Goal: Task Accomplishment & Management: Manage account settings

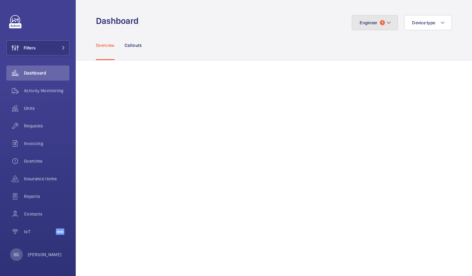
click at [386, 24] on button "Engineer 1" at bounding box center [375, 22] width 46 height 15
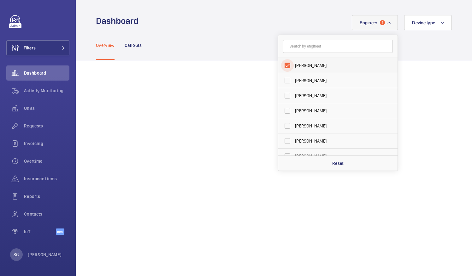
click at [284, 65] on input "[PERSON_NAME]" at bounding box center [287, 65] width 13 height 13
checkbox input "false"
click at [301, 43] on input "text" at bounding box center [338, 46] width 110 height 13
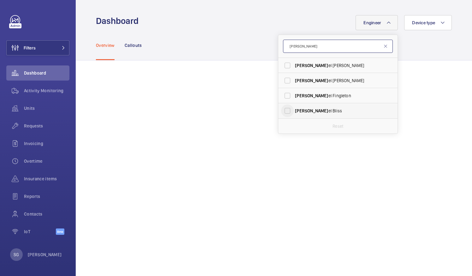
type input "dani"
click at [281, 110] on input "Dani el Bliss" at bounding box center [287, 111] width 13 height 13
click at [283, 111] on input "Dani el Bliss" at bounding box center [287, 111] width 13 height 13
checkbox input "false"
click at [305, 48] on input "dani" at bounding box center [338, 46] width 110 height 13
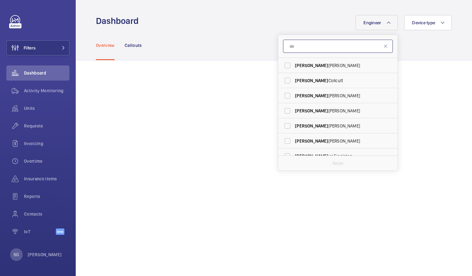
type input "d"
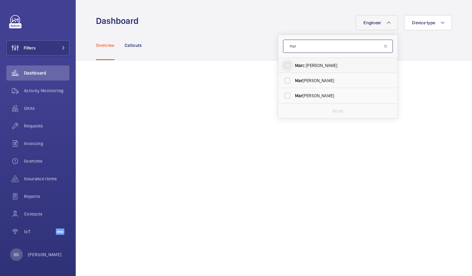
type input "mar"
click at [281, 68] on input "Mar c Gracia" at bounding box center [287, 65] width 13 height 13
checkbox input "true"
click at [207, 18] on div "Engineer 1 mar Mar c Gracia Mar k Knowles Mar ine Astorg Reset Device type" at bounding box center [296, 22] width 309 height 15
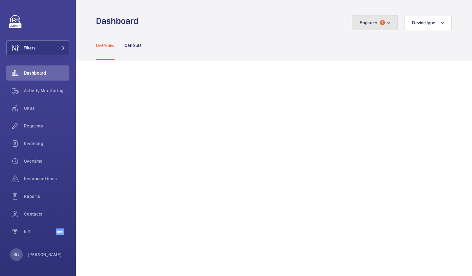
click at [386, 21] on mat-icon at bounding box center [388, 23] width 5 height 8
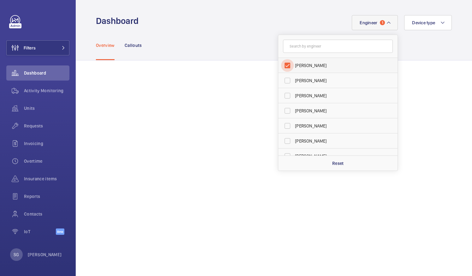
click at [286, 62] on input "[PERSON_NAME]" at bounding box center [287, 65] width 13 height 13
checkbox input "false"
click at [307, 44] on input "text" at bounding box center [338, 46] width 110 height 13
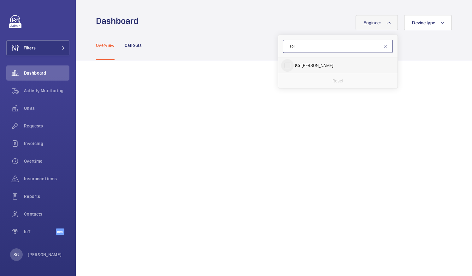
type input "sol"
click at [283, 65] on input "Sol omon Francis" at bounding box center [287, 65] width 13 height 13
click at [282, 66] on input "Sol omon Francis" at bounding box center [287, 65] width 13 height 13
checkbox input "false"
click at [314, 46] on input "sol" at bounding box center [338, 46] width 110 height 13
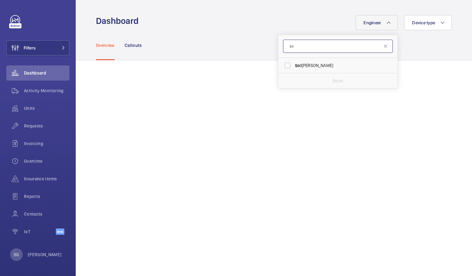
type input "s"
type input "john"
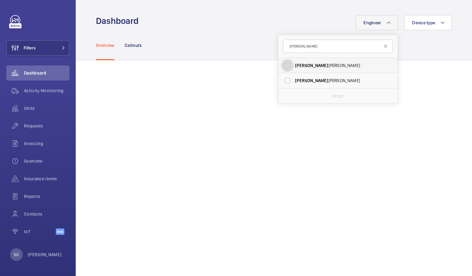
click at [281, 66] on input "John Breslin" at bounding box center [287, 65] width 13 height 13
click at [282, 66] on input "John Breslin" at bounding box center [287, 65] width 13 height 13
checkbox input "false"
click at [298, 50] on input "john" at bounding box center [338, 46] width 110 height 13
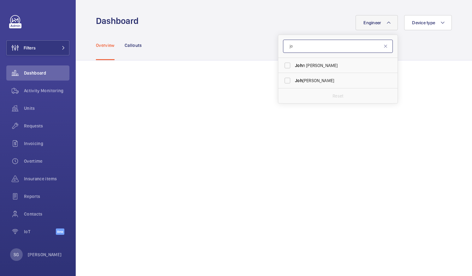
type input "j"
type input "ian"
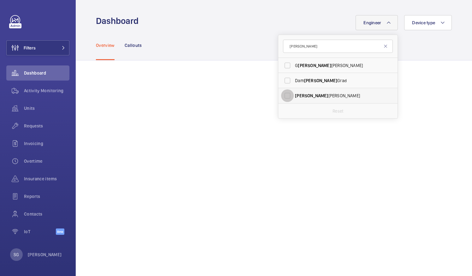
click at [282, 96] on input "Ian Thompson" at bounding box center [287, 96] width 13 height 13
click at [284, 93] on input "Ian Thompson" at bounding box center [287, 96] width 13 height 13
checkbox input "false"
click at [306, 47] on input "ian" at bounding box center [338, 46] width 110 height 13
type input "i"
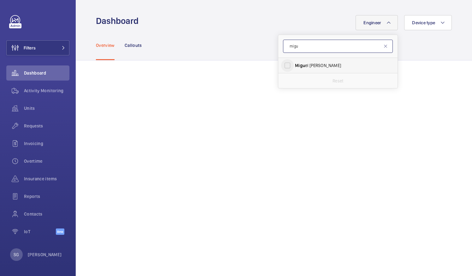
type input "migu"
click at [284, 65] on input "Migu el Castillo" at bounding box center [287, 65] width 13 height 13
checkbox input "true"
click at [383, 44] on mat-icon at bounding box center [385, 46] width 5 height 5
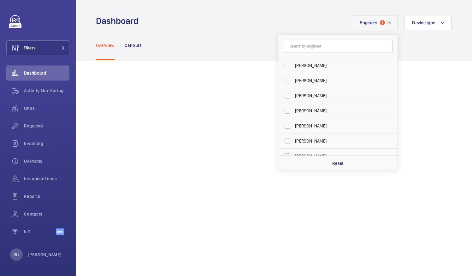
click at [219, 46] on div "Overview Callouts" at bounding box center [274, 45] width 356 height 30
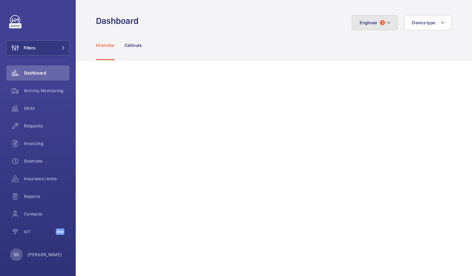
click at [381, 21] on button "Engineer 1" at bounding box center [375, 22] width 46 height 15
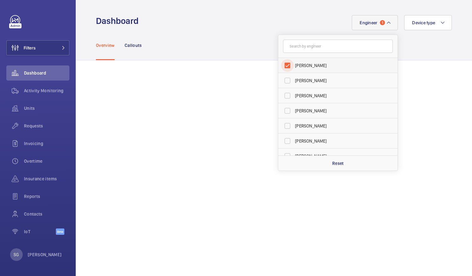
click at [284, 65] on input "[PERSON_NAME]" at bounding box center [287, 65] width 13 height 13
checkbox input "false"
click at [293, 46] on input "text" at bounding box center [338, 46] width 110 height 13
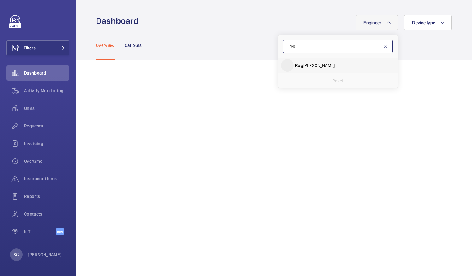
type input "rog"
click at [284, 66] on input "Rog er Carter" at bounding box center [287, 65] width 13 height 13
click at [281, 66] on input "Rog er Carter" at bounding box center [287, 65] width 13 height 13
checkbox input "false"
click at [295, 52] on input "rog" at bounding box center [338, 46] width 110 height 13
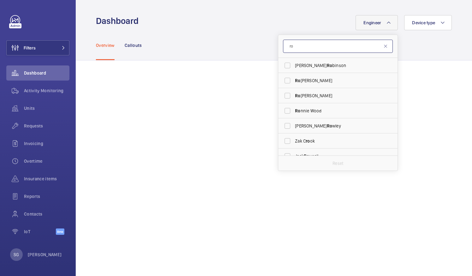
type input "r"
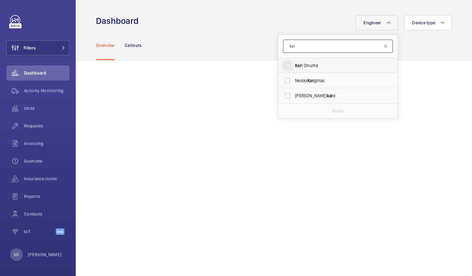
type input "kar"
click at [284, 66] on input "Kar i Onuma" at bounding box center [287, 65] width 13 height 13
click at [285, 64] on input "Kar i Onuma" at bounding box center [287, 65] width 13 height 13
checkbox input "false"
click at [298, 48] on input "kar" at bounding box center [338, 46] width 110 height 13
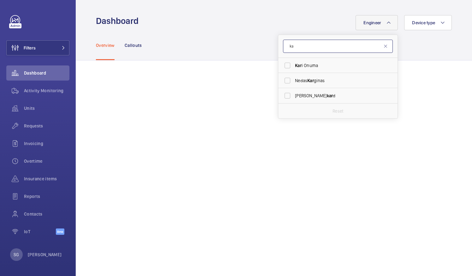
type input "k"
type input "davi"
click at [281, 67] on input "Davi d Hamblin" at bounding box center [287, 65] width 13 height 13
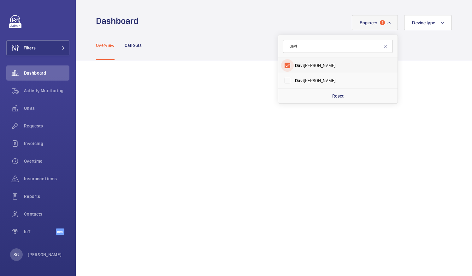
click at [281, 64] on input "Davi d Hamblin" at bounding box center [287, 65] width 13 height 13
checkbox input "false"
click at [305, 48] on input "davi" at bounding box center [338, 46] width 110 height 13
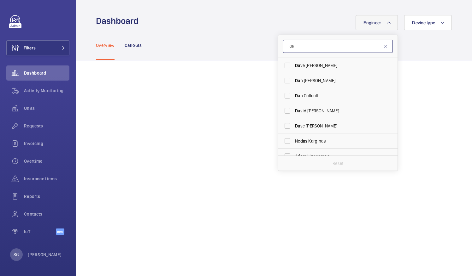
type input "d"
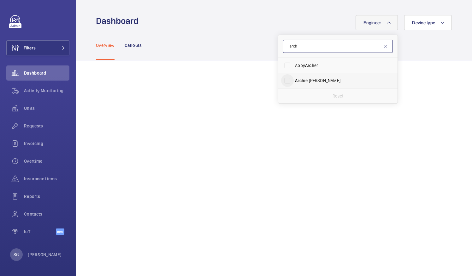
type input "arch"
click at [284, 82] on input "Arch ie Richter" at bounding box center [287, 80] width 13 height 13
checkbox input "true"
click at [207, 24] on div "Engineer 1 arch Abby Arch er Arch ie Richter Reset Device type" at bounding box center [296, 22] width 309 height 15
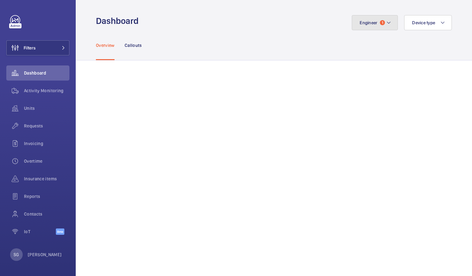
click at [380, 24] on span "1" at bounding box center [382, 22] width 5 height 5
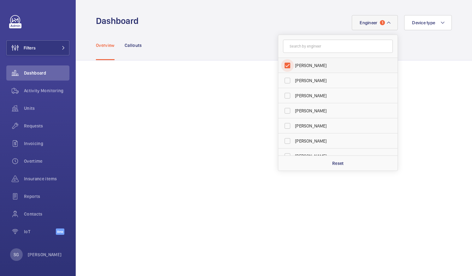
click at [282, 64] on input "[PERSON_NAME]" at bounding box center [287, 65] width 13 height 13
checkbox input "false"
click at [300, 42] on input "text" at bounding box center [338, 46] width 110 height 13
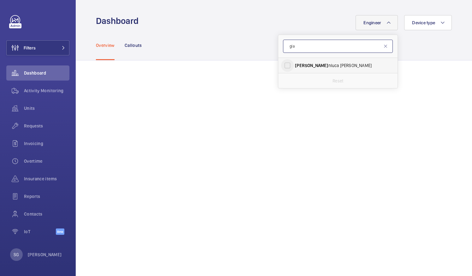
type input "gia"
click at [284, 62] on input "Gia nluca Storti" at bounding box center [287, 65] width 13 height 13
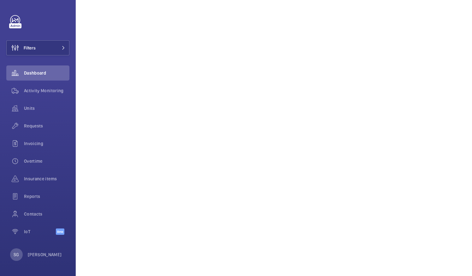
scroll to position [19, 0]
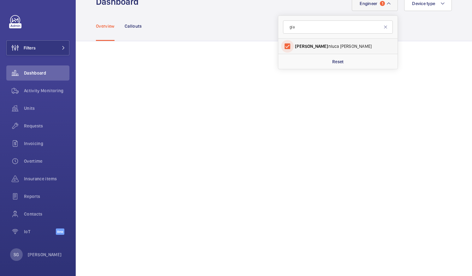
click at [284, 46] on input "Gia nluca Storti" at bounding box center [287, 46] width 13 height 13
checkbox input "false"
click at [298, 27] on input "gia" at bounding box center [338, 26] width 110 height 13
type input "g"
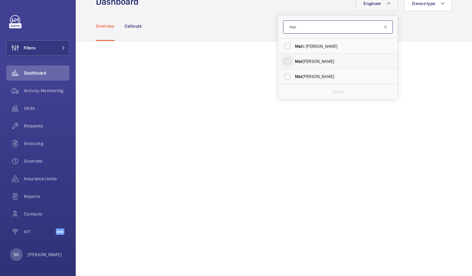
type input "mar"
click at [285, 63] on input "Mar k Knowles" at bounding box center [287, 61] width 13 height 13
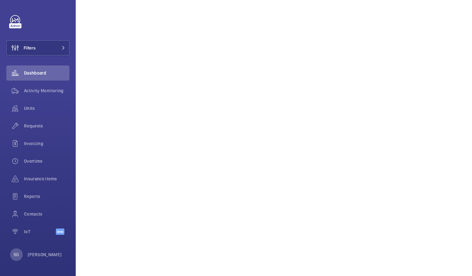
scroll to position [44, 0]
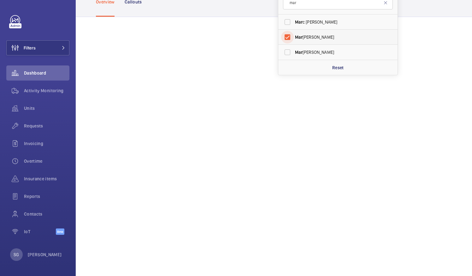
click at [283, 35] on input "Mar k Knowles" at bounding box center [287, 37] width 13 height 13
checkbox input "false"
click at [305, 6] on input "mar" at bounding box center [338, 2] width 110 height 13
type input "m"
type input "sam"
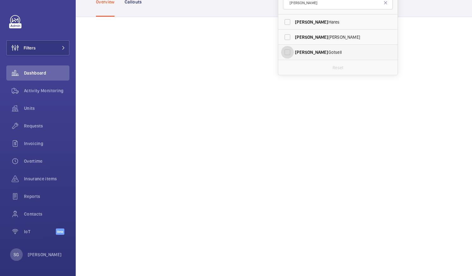
click at [284, 54] on input "Sam Gotsell" at bounding box center [287, 52] width 13 height 13
checkbox input "true"
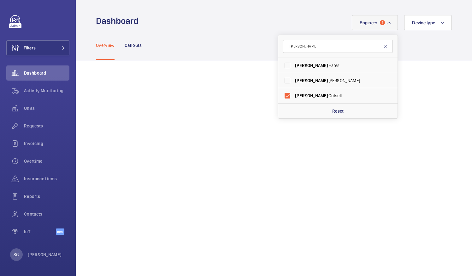
click at [383, 46] on mat-icon at bounding box center [385, 46] width 5 height 5
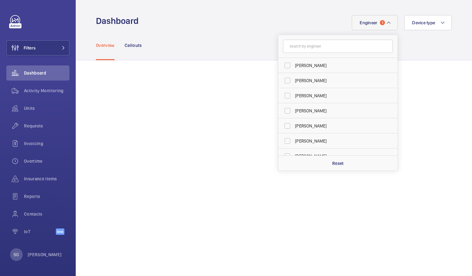
click at [386, 20] on button "Engineer 1" at bounding box center [375, 22] width 46 height 15
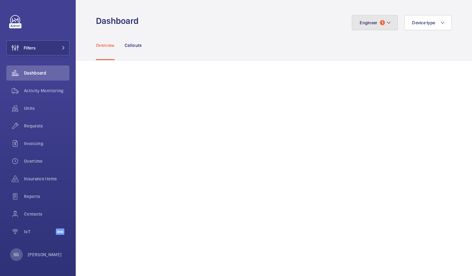
click at [386, 20] on button "Engineer 1" at bounding box center [375, 22] width 46 height 15
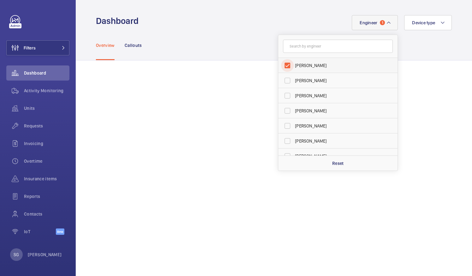
click at [282, 65] on input "[PERSON_NAME]" at bounding box center [287, 65] width 13 height 13
checkbox input "false"
click at [302, 48] on input "text" at bounding box center [338, 46] width 110 height 13
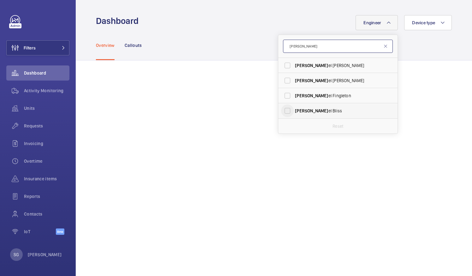
type input "dani"
click at [281, 112] on input "Dani el Bliss" at bounding box center [287, 111] width 13 height 13
checkbox input "true"
click at [245, 40] on div "Overview Callouts" at bounding box center [274, 45] width 356 height 30
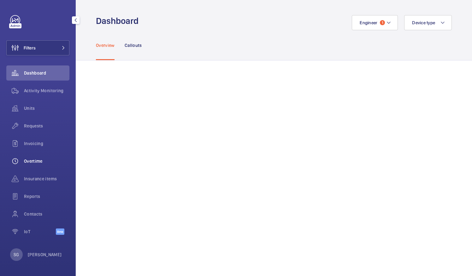
click at [30, 159] on span "Overtime" at bounding box center [46, 161] width 45 height 6
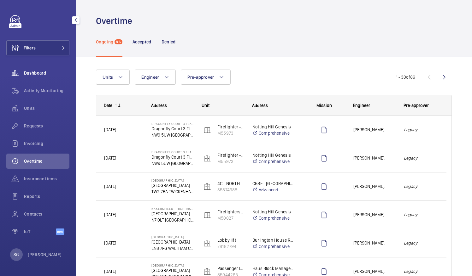
click at [38, 73] on span "Dashboard" at bounding box center [46, 73] width 45 height 6
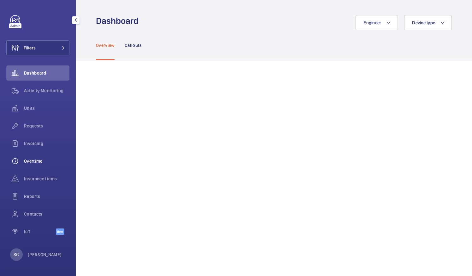
click at [37, 163] on span "Overtime" at bounding box center [46, 161] width 45 height 6
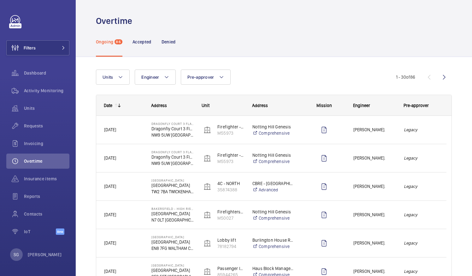
scroll to position [721, 0]
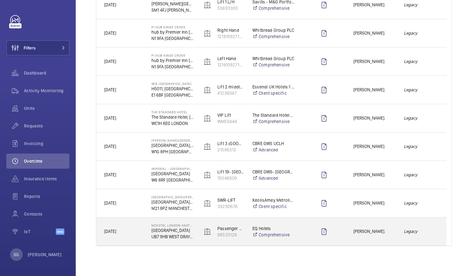
click at [346, 231] on div "[PERSON_NAME]." at bounding box center [371, 232] width 50 height 20
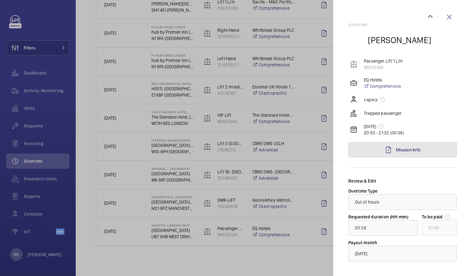
click at [387, 147] on mat-icon at bounding box center [388, 150] width 8 height 8
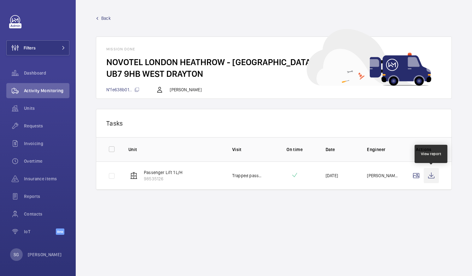
click at [430, 179] on wm-front-icon-button at bounding box center [430, 175] width 15 height 15
click at [102, 18] on span "Back" at bounding box center [105, 18] width 9 height 6
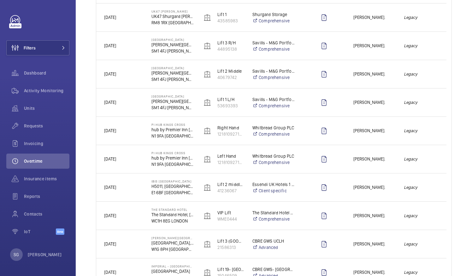
scroll to position [721, 0]
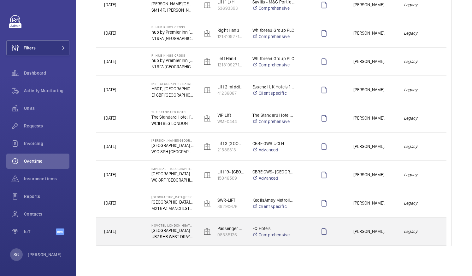
click at [393, 235] on span "[PERSON_NAME]." at bounding box center [374, 231] width 42 height 7
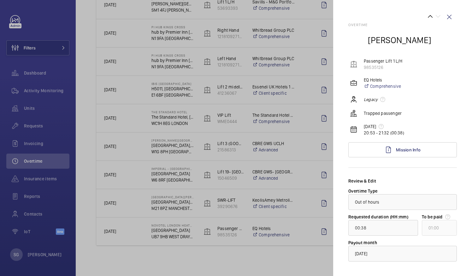
scroll to position [30, 0]
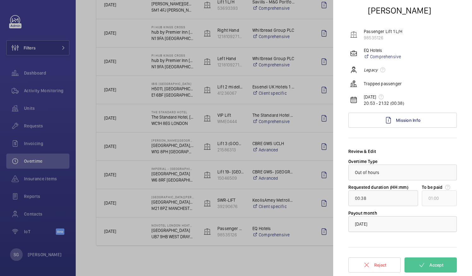
click at [431, 224] on div at bounding box center [402, 224] width 108 height 15
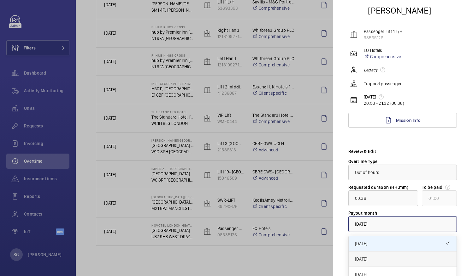
click at [398, 259] on span "[DATE]" at bounding box center [402, 259] width 95 height 6
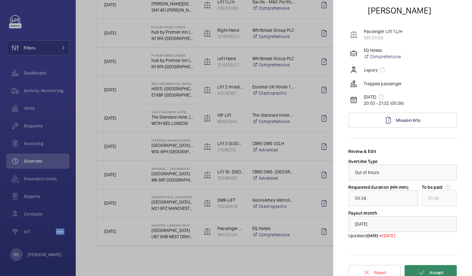
click at [432, 273] on span "Accept" at bounding box center [436, 272] width 14 height 5
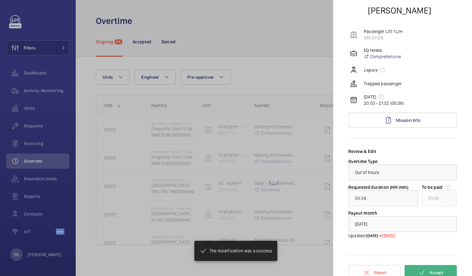
scroll to position [0, 0]
type input "08:00"
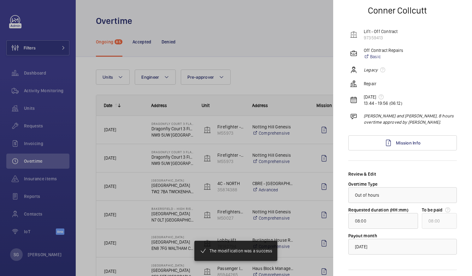
click at [307, 33] on div at bounding box center [236, 138] width 472 height 276
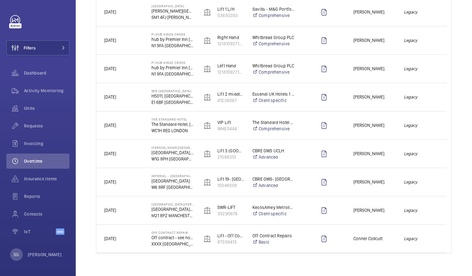
scroll to position [721, 0]
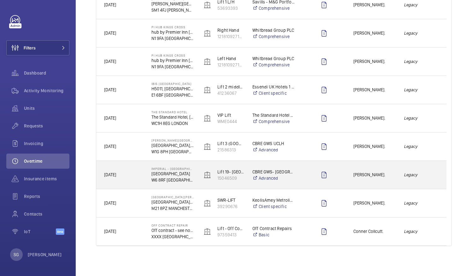
click at [387, 174] on span "[PERSON_NAME]." at bounding box center [374, 175] width 42 height 7
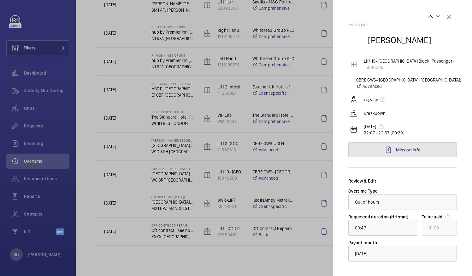
click at [434, 150] on link "Mission Info" at bounding box center [402, 150] width 108 height 15
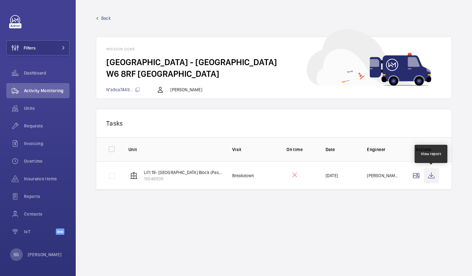
click at [428, 173] on wm-front-icon-button at bounding box center [430, 175] width 15 height 15
click at [103, 19] on span "Back" at bounding box center [105, 18] width 9 height 6
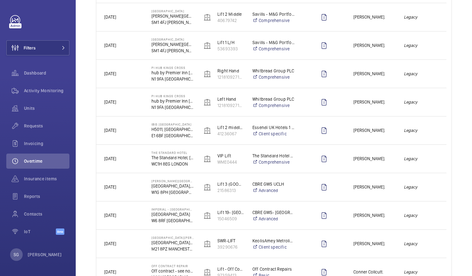
scroll to position [721, 0]
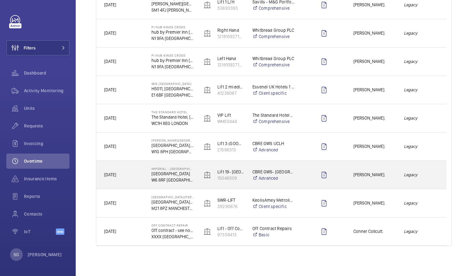
click at [388, 174] on span "[PERSON_NAME]." at bounding box center [374, 175] width 42 height 7
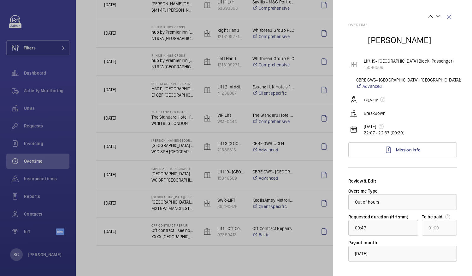
scroll to position [30, 0]
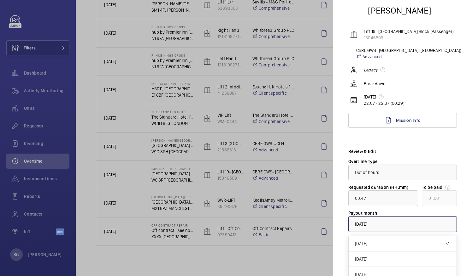
click at [417, 228] on div at bounding box center [402, 224] width 108 height 15
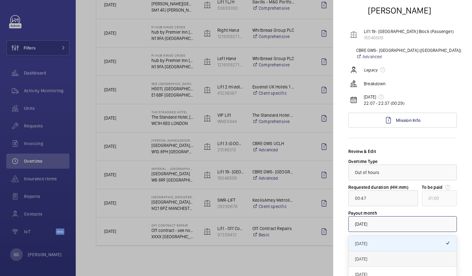
click at [393, 255] on div "[DATE]" at bounding box center [402, 259] width 108 height 15
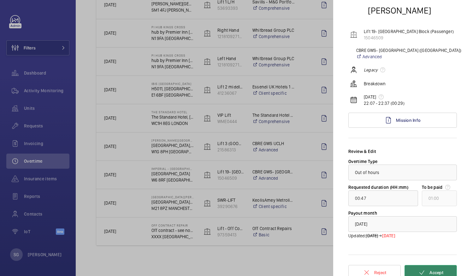
click at [429, 271] on span "Accept" at bounding box center [436, 272] width 14 height 5
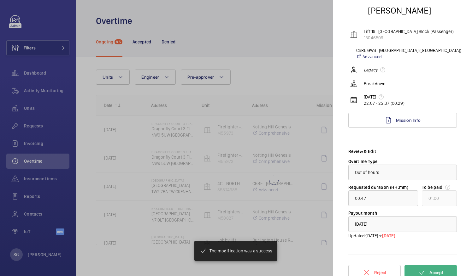
scroll to position [0, 0]
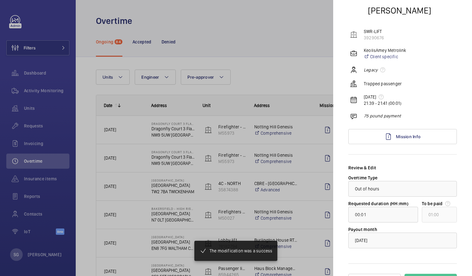
click at [299, 21] on div at bounding box center [236, 138] width 472 height 276
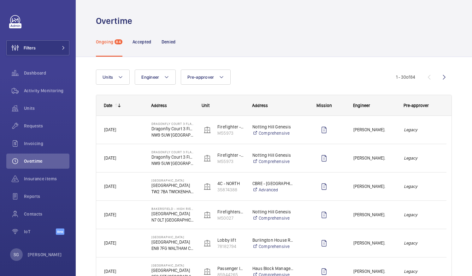
scroll to position [123, 0]
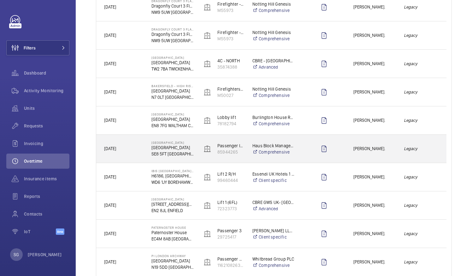
click at [383, 150] on span "[PERSON_NAME]." at bounding box center [374, 148] width 42 height 7
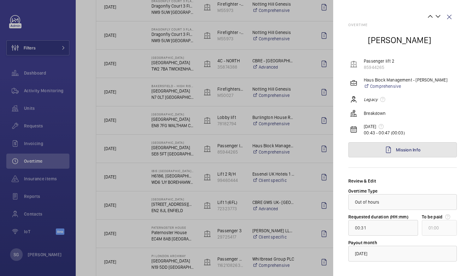
click at [364, 151] on link "Mission Info" at bounding box center [402, 150] width 108 height 15
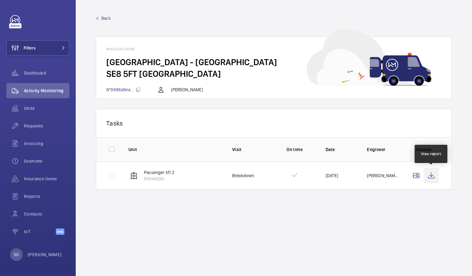
click at [434, 178] on wm-front-icon-button at bounding box center [430, 175] width 15 height 15
click at [96, 16] on wm-front-mission-details "Back Mission done Bloom Heights - Bloom Heights SE8 5FT LONDON N°9886a9ea... Mi…" at bounding box center [274, 138] width 396 height 276
click at [104, 17] on span "Back" at bounding box center [105, 18] width 9 height 6
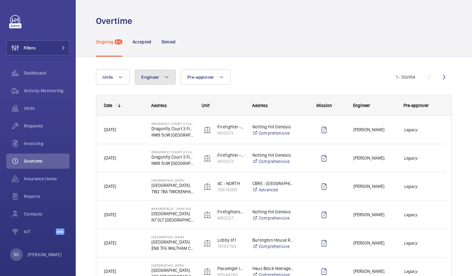
click at [169, 76] on button "Engineer" at bounding box center [155, 77] width 41 height 15
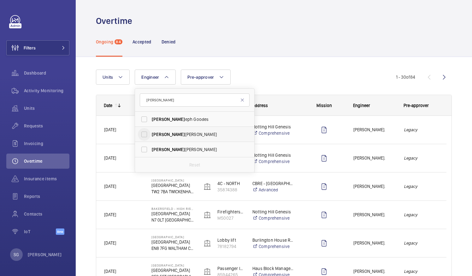
type input "jos"
click at [146, 139] on input "Jos h James" at bounding box center [144, 134] width 13 height 13
checkbox input "true"
click at [285, 75] on div "Units Engineer 1 jos Jos eph Goodes Jos h James Jos h Mitchell Reset Pre-approv…" at bounding box center [247, 77] width 302 height 15
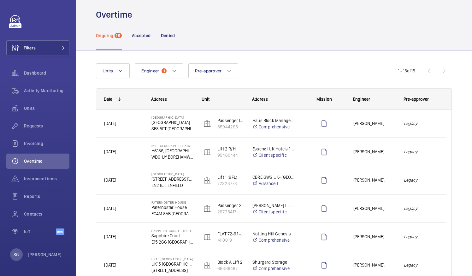
scroll to position [7, 0]
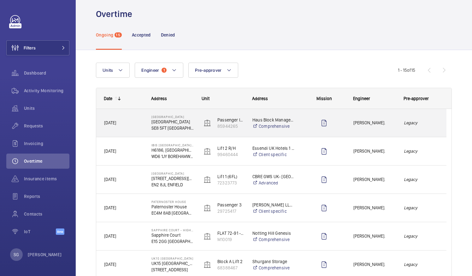
click at [393, 125] on span "[PERSON_NAME]." at bounding box center [374, 122] width 42 height 7
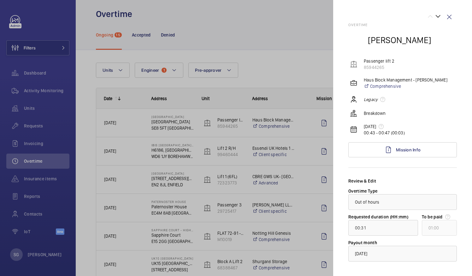
scroll to position [30, 0]
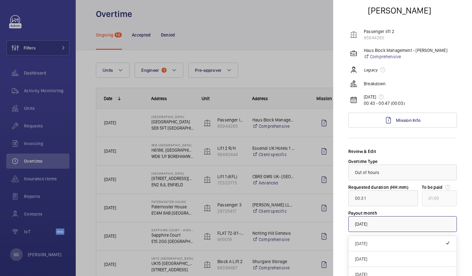
click at [383, 226] on div "× [DATE]" at bounding box center [369, 224] width 28 height 6
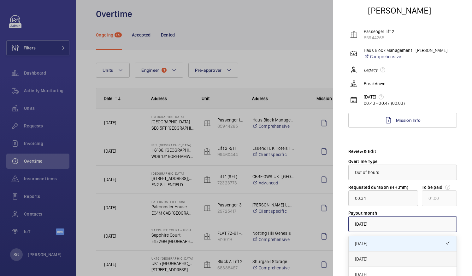
click at [393, 256] on span "[DATE]" at bounding box center [402, 259] width 95 height 6
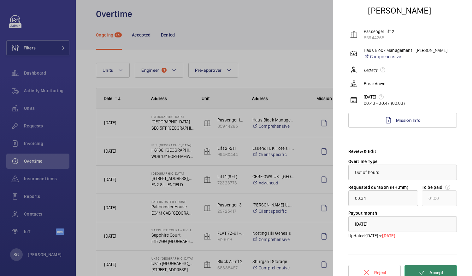
click at [434, 273] on span "Accept" at bounding box center [436, 272] width 14 height 5
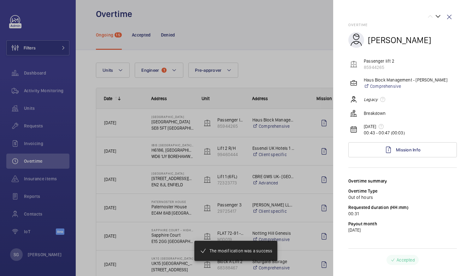
scroll to position [0, 0]
click at [246, 30] on div at bounding box center [236, 138] width 472 height 276
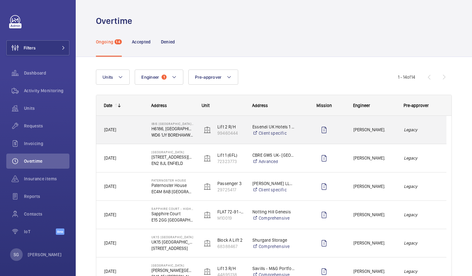
click at [392, 134] on div "[PERSON_NAME]." at bounding box center [371, 130] width 50 height 20
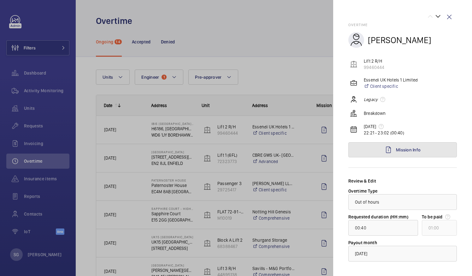
click at [410, 154] on link "Mission Info" at bounding box center [402, 150] width 108 height 15
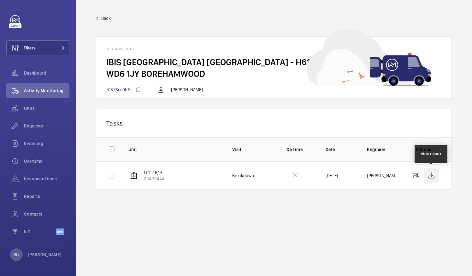
click at [433, 176] on wm-front-icon-button at bounding box center [430, 175] width 15 height 15
click at [98, 16] on link "Back" at bounding box center [274, 18] width 356 height 6
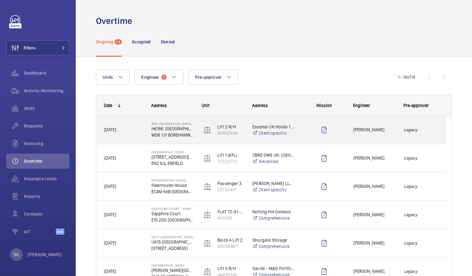
click at [393, 136] on div "[PERSON_NAME]." at bounding box center [371, 130] width 50 height 20
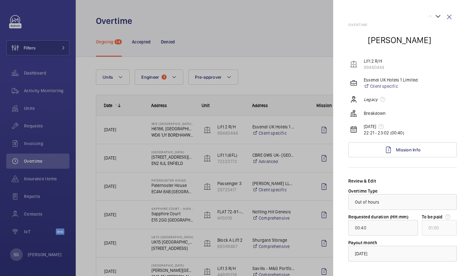
scroll to position [30, 0]
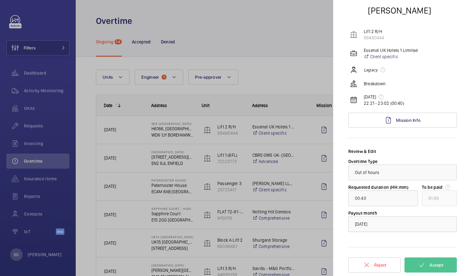
click at [383, 223] on div "× [DATE]" at bounding box center [369, 224] width 28 height 6
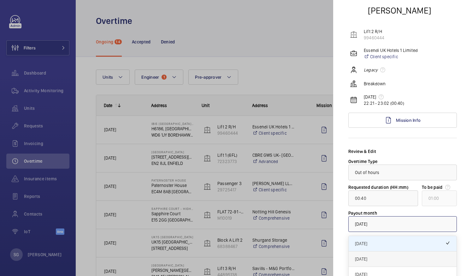
click at [385, 258] on span "[DATE]" at bounding box center [402, 259] width 95 height 6
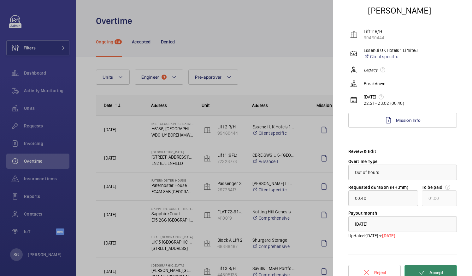
click at [419, 270] on mat-icon at bounding box center [422, 273] width 8 height 8
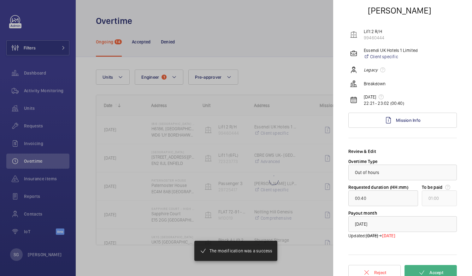
type input "00:43"
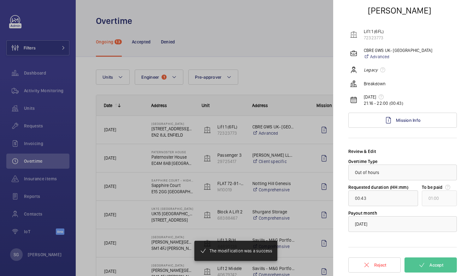
click at [278, 8] on div at bounding box center [236, 138] width 472 height 276
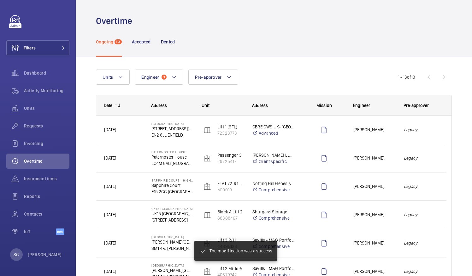
scroll to position [0, 0]
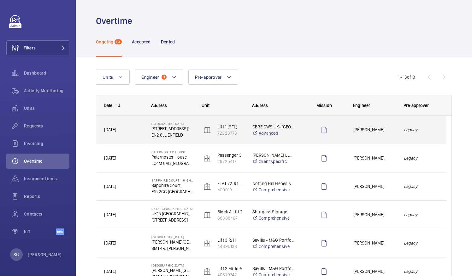
click at [388, 128] on span "[PERSON_NAME]." at bounding box center [374, 129] width 42 height 7
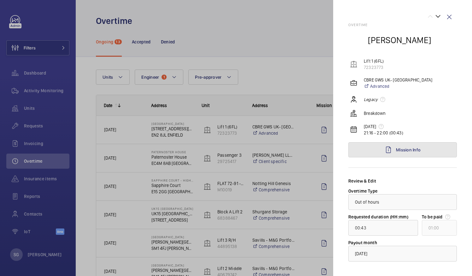
click at [409, 156] on link "Mission Info" at bounding box center [402, 150] width 108 height 15
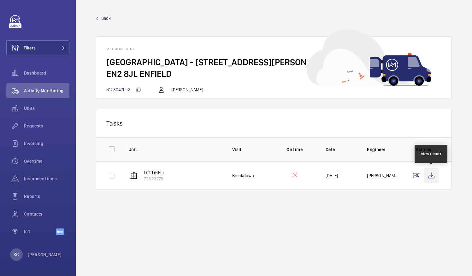
click at [429, 173] on wm-front-icon-button at bounding box center [430, 175] width 15 height 15
click at [104, 17] on span "Back" at bounding box center [105, 18] width 9 height 6
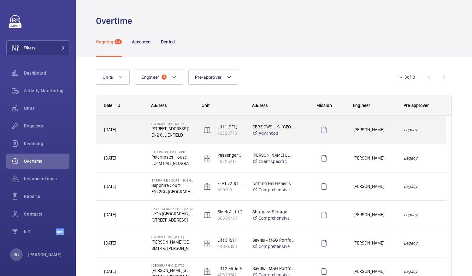
click at [395, 126] on div "[PERSON_NAME]." at bounding box center [371, 130] width 50 height 20
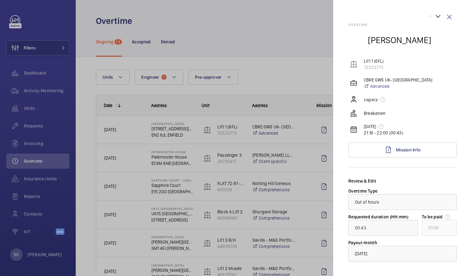
scroll to position [30, 0]
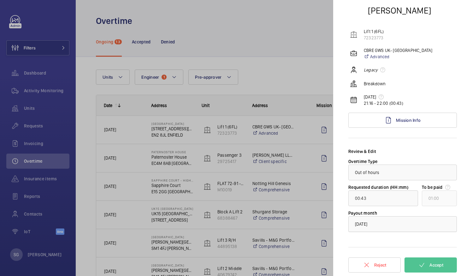
click at [409, 226] on div at bounding box center [402, 224] width 108 height 15
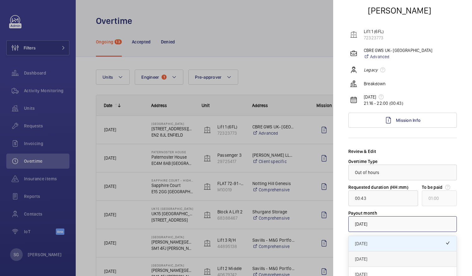
click at [403, 257] on span "[DATE]" at bounding box center [402, 259] width 95 height 6
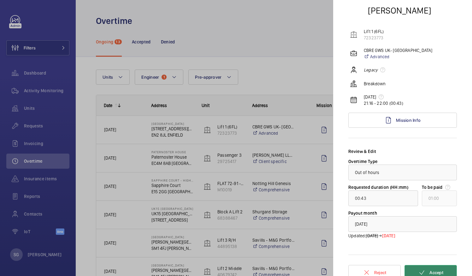
click at [437, 272] on span "Accept" at bounding box center [436, 272] width 14 height 5
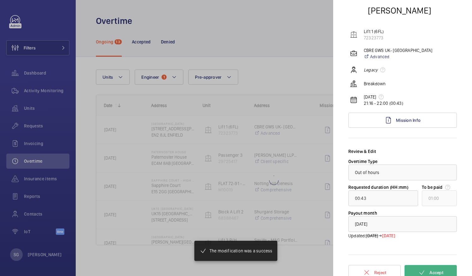
type input "01:14"
type input "02:00"
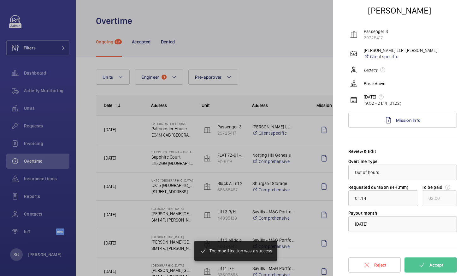
click at [272, 41] on div at bounding box center [236, 138] width 472 height 276
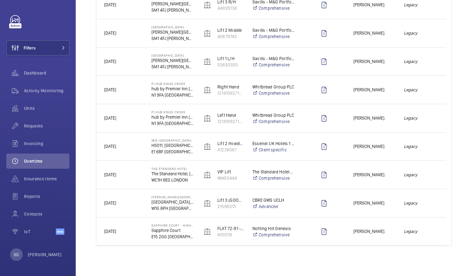
scroll to position [0, 0]
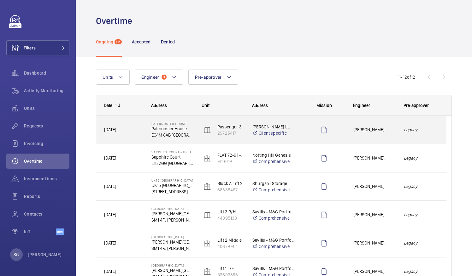
click at [421, 133] on em "Legacy" at bounding box center [421, 129] width 35 height 7
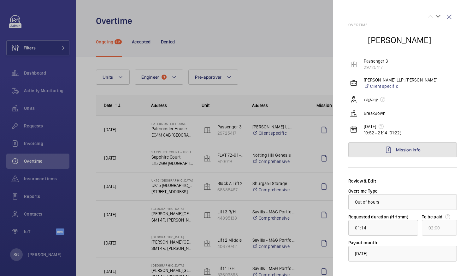
click at [417, 153] on link "Mission Info" at bounding box center [402, 150] width 108 height 15
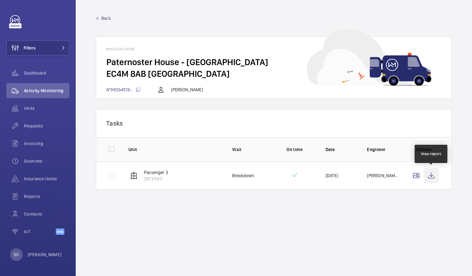
click at [431, 173] on wm-front-icon-button at bounding box center [430, 175] width 15 height 15
click at [108, 18] on span "Back" at bounding box center [105, 18] width 9 height 6
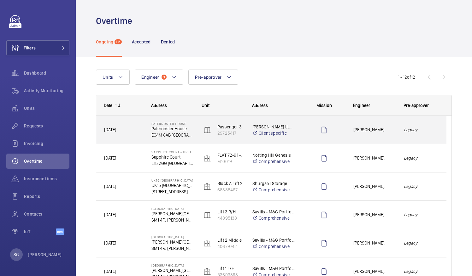
click at [393, 128] on span "[PERSON_NAME]." at bounding box center [374, 129] width 42 height 7
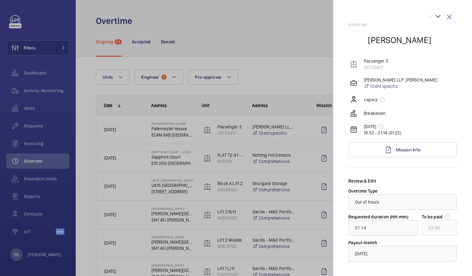
scroll to position [30, 0]
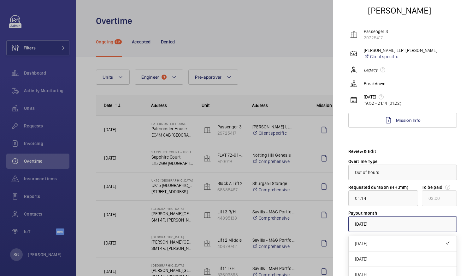
click at [367, 227] on span "[DATE]" at bounding box center [361, 224] width 12 height 5
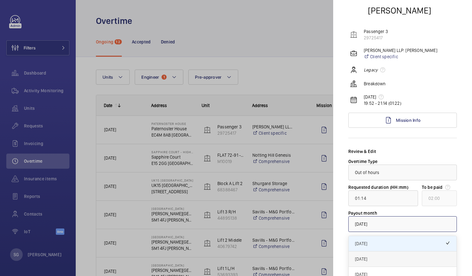
click at [373, 259] on span "[DATE]" at bounding box center [402, 259] width 95 height 6
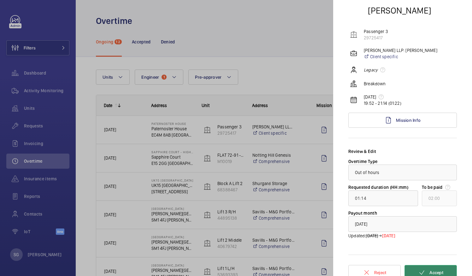
click at [425, 271] on button "Accept" at bounding box center [430, 272] width 52 height 15
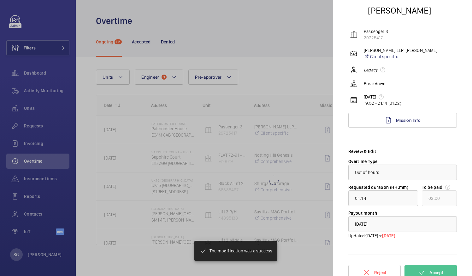
type input "00:42"
type input "01:00"
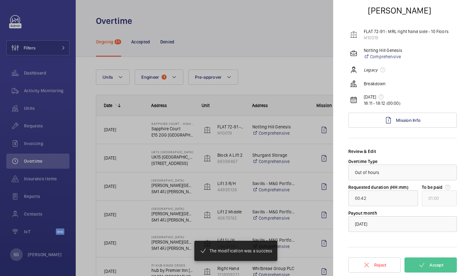
click at [318, 27] on div at bounding box center [236, 138] width 472 height 276
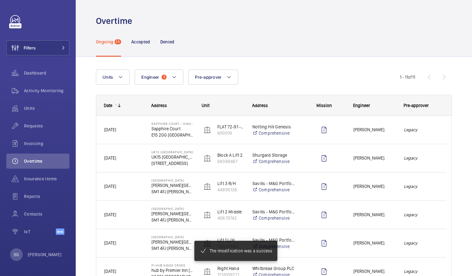
scroll to position [0, 0]
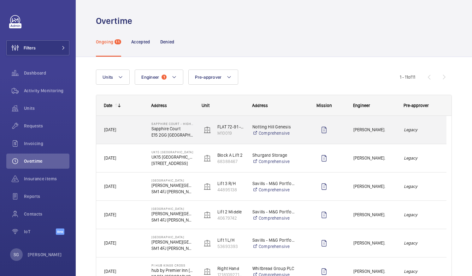
click at [431, 133] on em "Legacy" at bounding box center [421, 129] width 35 height 7
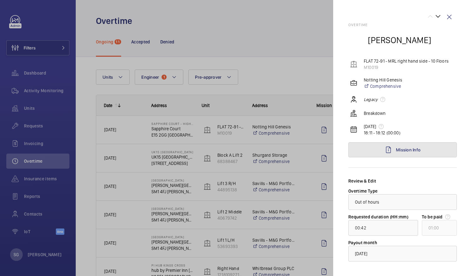
click at [418, 153] on link "Mission Info" at bounding box center [402, 150] width 108 height 15
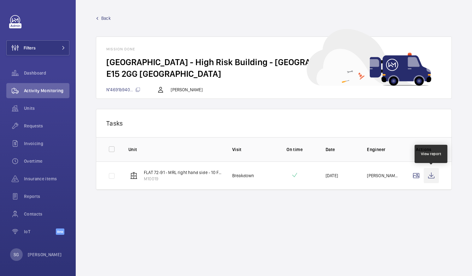
click at [433, 175] on wm-front-icon-button at bounding box center [430, 175] width 15 height 15
click at [103, 19] on span "Back" at bounding box center [105, 18] width 9 height 6
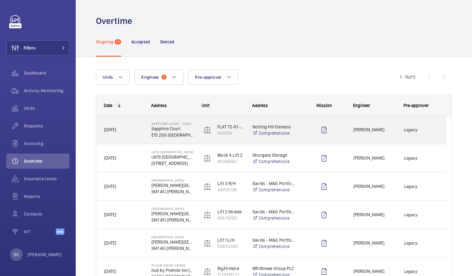
click at [428, 123] on div "Legacy" at bounding box center [421, 130] width 50 height 20
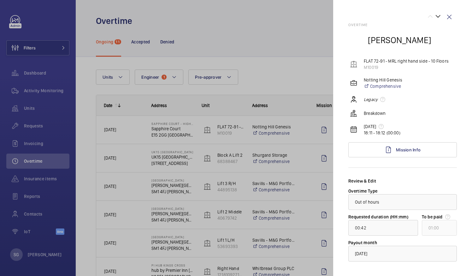
scroll to position [30, 0]
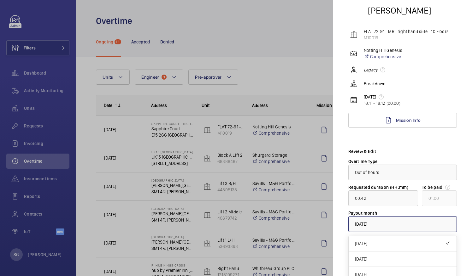
click at [408, 221] on div at bounding box center [402, 224] width 108 height 15
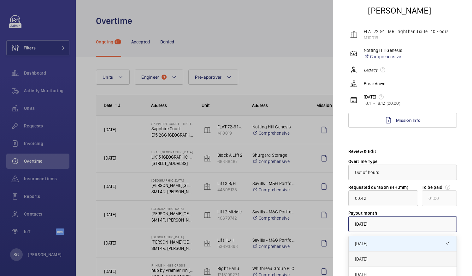
click at [383, 255] on div "[DATE]" at bounding box center [402, 259] width 108 height 15
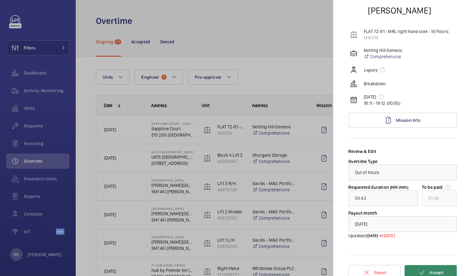
click at [440, 271] on button "Accept" at bounding box center [430, 272] width 52 height 15
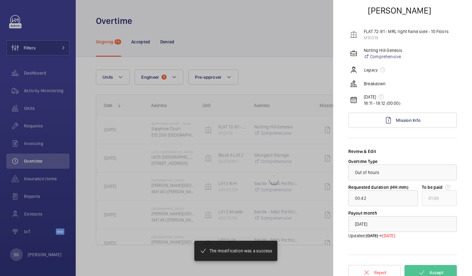
type input "01:01"
type input "02:00"
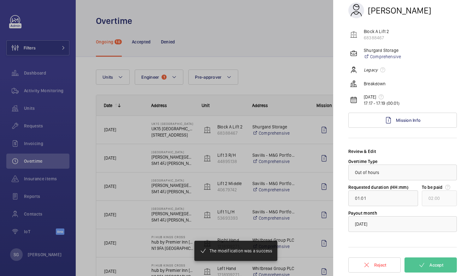
click at [291, 39] on div at bounding box center [236, 138] width 472 height 276
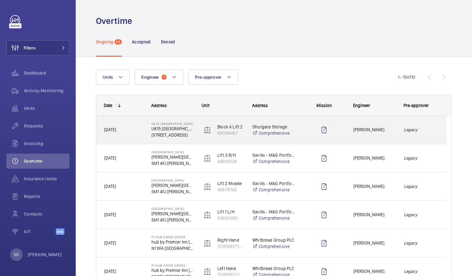
click at [388, 133] on span "[PERSON_NAME]." at bounding box center [374, 129] width 42 height 7
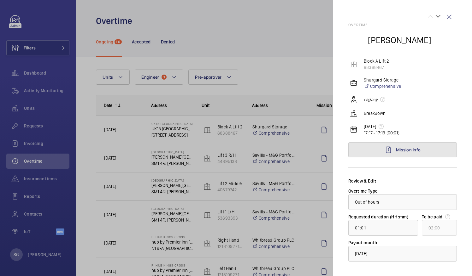
click at [432, 148] on link "Mission Info" at bounding box center [402, 150] width 108 height 15
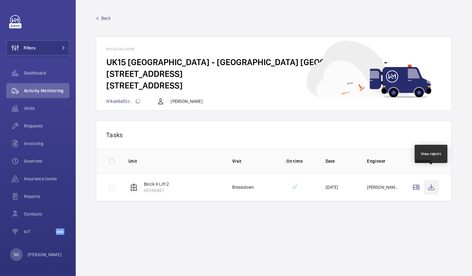
click at [431, 180] on wm-front-icon-button at bounding box center [430, 187] width 15 height 15
click at [102, 16] on span "Back" at bounding box center [105, 18] width 9 height 6
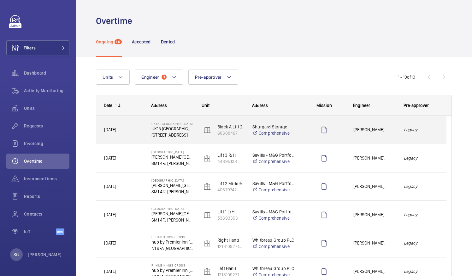
click at [432, 124] on div "Legacy" at bounding box center [421, 130] width 50 height 20
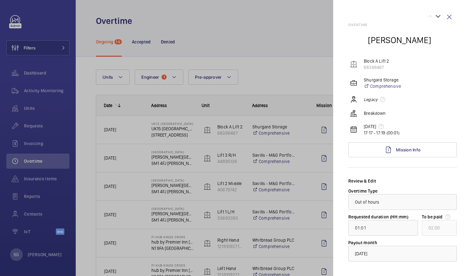
scroll to position [30, 0]
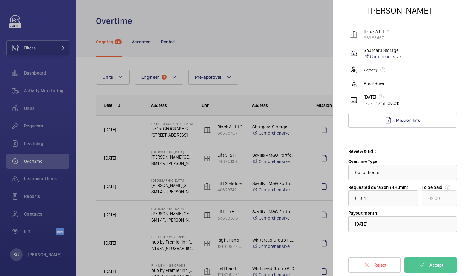
click at [383, 224] on div "× [DATE]" at bounding box center [369, 224] width 28 height 6
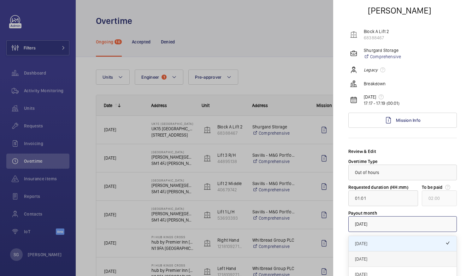
click at [390, 258] on span "[DATE]" at bounding box center [402, 259] width 95 height 6
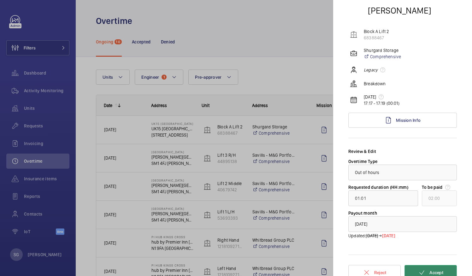
click at [429, 274] on span "Accept" at bounding box center [436, 272] width 14 height 5
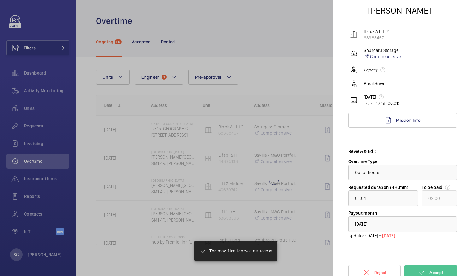
type input "00:28"
type input "01:00"
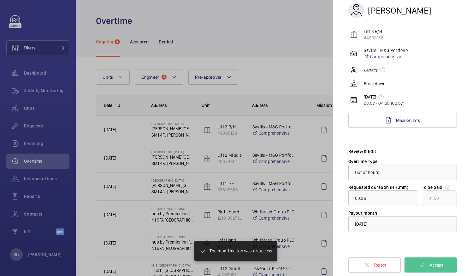
click at [287, 36] on div at bounding box center [236, 138] width 472 height 276
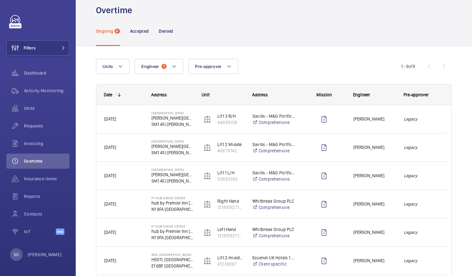
scroll to position [3, 0]
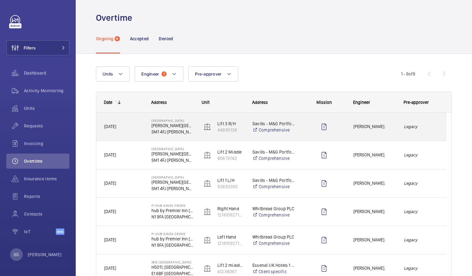
click at [391, 132] on div "[PERSON_NAME]." at bounding box center [371, 127] width 50 height 20
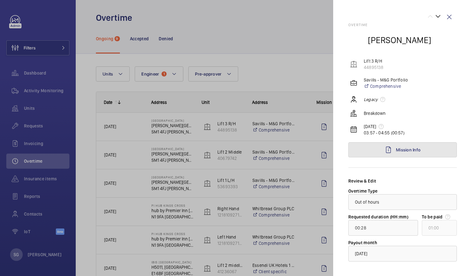
click at [419, 151] on link "Mission Info" at bounding box center [402, 150] width 108 height 15
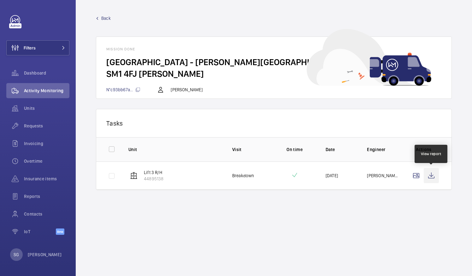
click at [431, 177] on wm-front-icon-button at bounding box center [430, 175] width 15 height 15
click at [107, 16] on span "Back" at bounding box center [105, 18] width 9 height 6
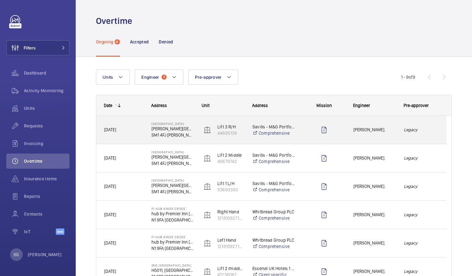
click at [427, 131] on em "Legacy" at bounding box center [421, 129] width 35 height 7
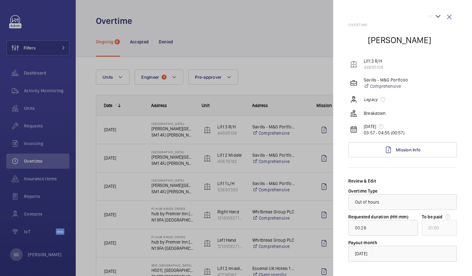
click at [383, 255] on div "× [DATE]" at bounding box center [369, 254] width 28 height 6
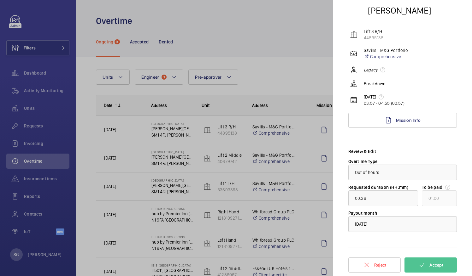
click at [405, 221] on div at bounding box center [402, 224] width 108 height 15
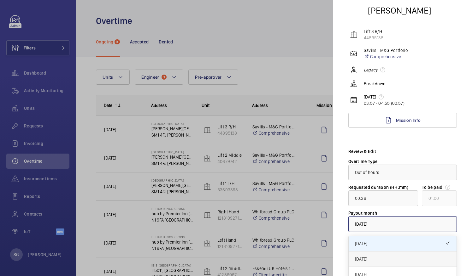
click at [382, 262] on span "[DATE]" at bounding box center [402, 259] width 95 height 6
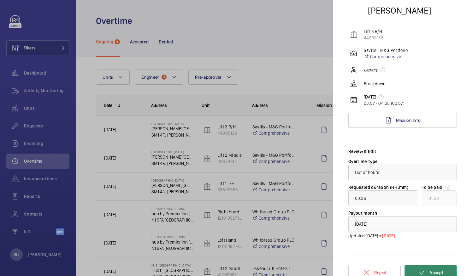
click at [430, 268] on button "Accept" at bounding box center [430, 272] width 52 height 15
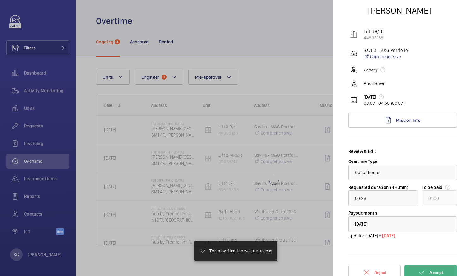
type input "00:17"
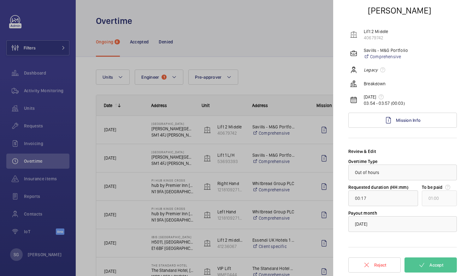
click at [303, 42] on div at bounding box center [236, 138] width 472 height 276
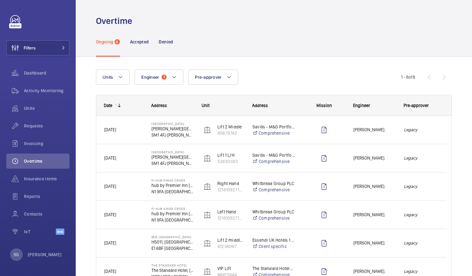
scroll to position [0, 0]
click at [41, 77] on div "Dashboard" at bounding box center [37, 73] width 63 height 15
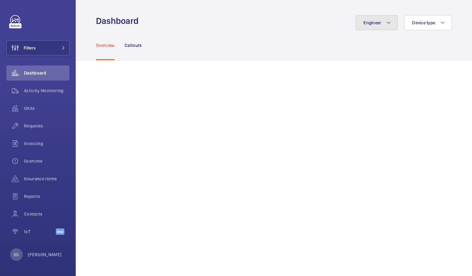
click at [382, 21] on button "Engineer" at bounding box center [376, 22] width 42 height 15
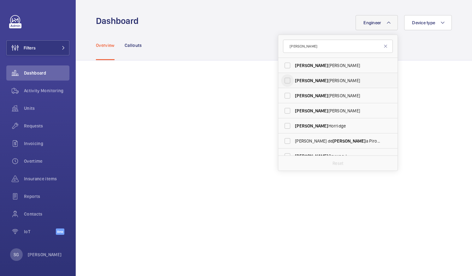
type input "[PERSON_NAME]"
click at [282, 83] on input "[PERSON_NAME]" at bounding box center [287, 80] width 13 height 13
checkbox input "true"
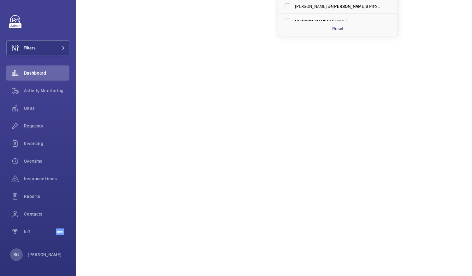
scroll to position [137, 0]
click at [43, 163] on span "Overtime" at bounding box center [46, 161] width 45 height 6
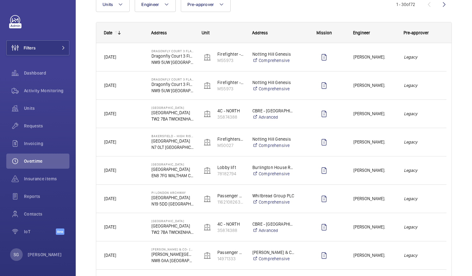
scroll to position [74, 0]
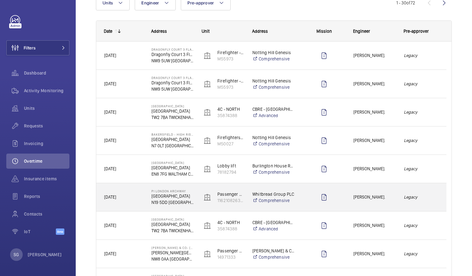
click at [381, 193] on div "[PERSON_NAME]." at bounding box center [371, 198] width 50 height 20
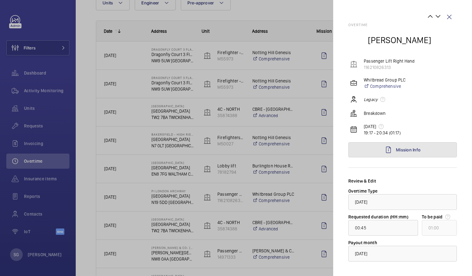
click at [397, 148] on span "Mission Info" at bounding box center [408, 150] width 25 height 5
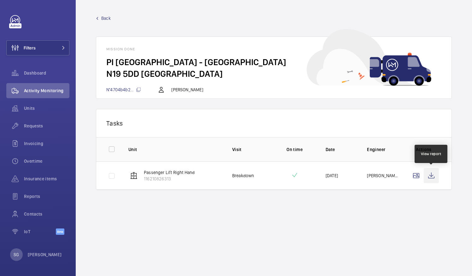
click at [431, 181] on wm-front-icon-button at bounding box center [430, 175] width 15 height 15
click at [107, 12] on wm-front-mission-details "Back Mission done PI [GEOGRAPHIC_DATA] - [GEOGRAPHIC_DATA]°4704b4b2... [PERSON_…" at bounding box center [274, 138] width 396 height 276
click at [107, 16] on span "Back" at bounding box center [105, 18] width 9 height 6
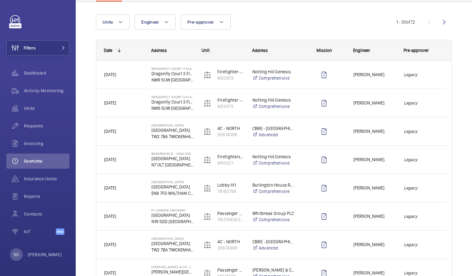
scroll to position [58, 0]
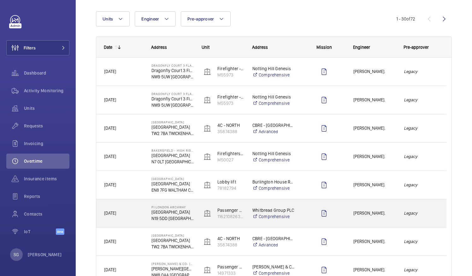
click at [383, 219] on div "[PERSON_NAME]." at bounding box center [371, 214] width 50 height 20
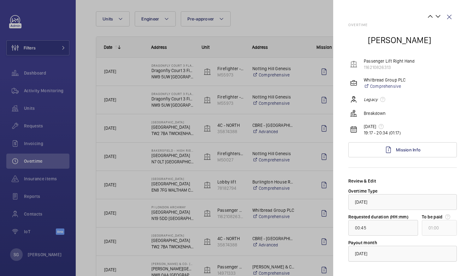
click at [405, 250] on div at bounding box center [402, 254] width 108 height 15
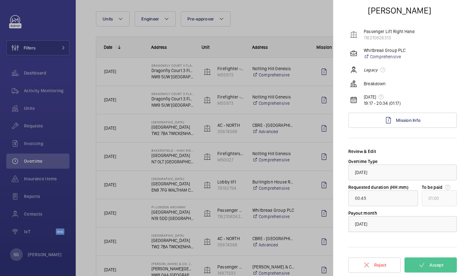
click at [428, 221] on div at bounding box center [402, 224] width 108 height 15
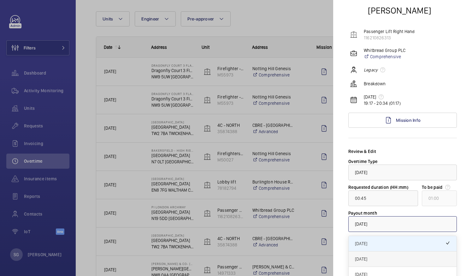
click at [392, 258] on span "[DATE]" at bounding box center [402, 259] width 95 height 6
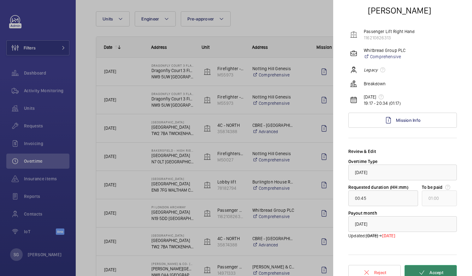
click at [432, 273] on span "Accept" at bounding box center [436, 272] width 14 height 5
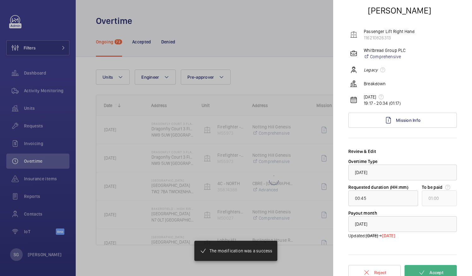
scroll to position [0, 0]
click at [306, 23] on div at bounding box center [236, 138] width 472 height 276
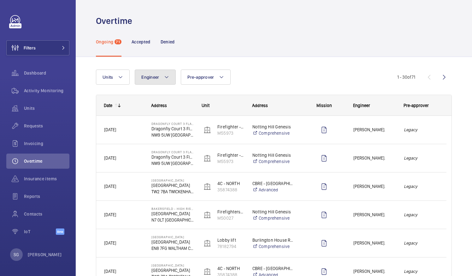
click at [161, 78] on button "Engineer" at bounding box center [155, 77] width 41 height 15
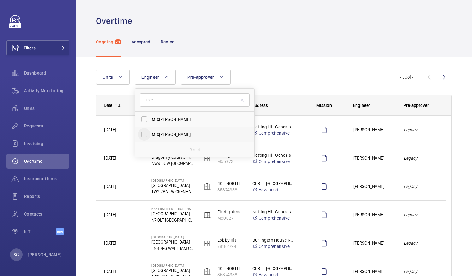
type input "mic"
click at [146, 133] on input "[PERSON_NAME]" at bounding box center [144, 134] width 13 height 13
checkbox input "true"
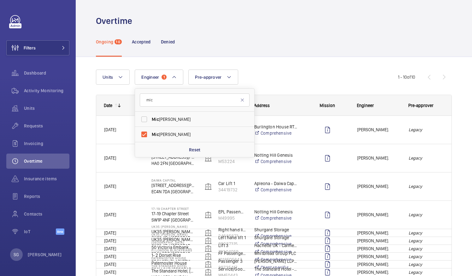
click at [295, 64] on div "Units Engineer 1 mic Mic [PERSON_NAME] Mic [PERSON_NAME] Reset Pre-approver Mor…" at bounding box center [274, 178] width 356 height 237
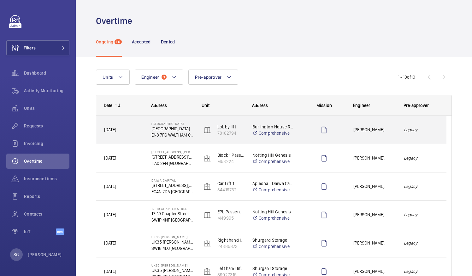
click at [393, 136] on div "[PERSON_NAME]." at bounding box center [371, 130] width 50 height 20
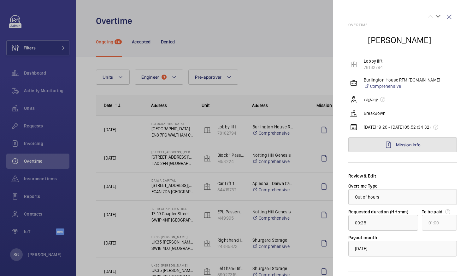
click at [411, 147] on link "Mission Info" at bounding box center [402, 144] width 108 height 15
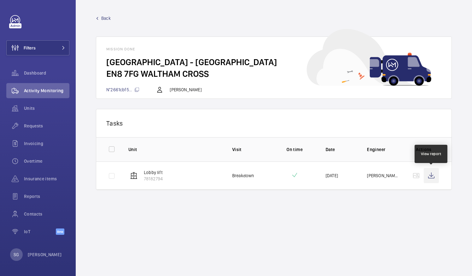
click at [434, 175] on wm-front-icon-button at bounding box center [430, 175] width 15 height 15
click at [109, 17] on span "Back" at bounding box center [105, 18] width 9 height 6
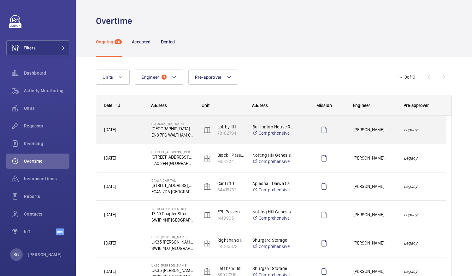
click at [426, 134] on div "Legacy" at bounding box center [421, 130] width 50 height 20
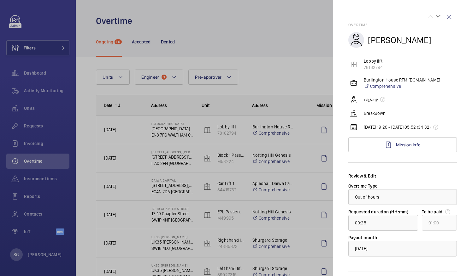
scroll to position [30, 0]
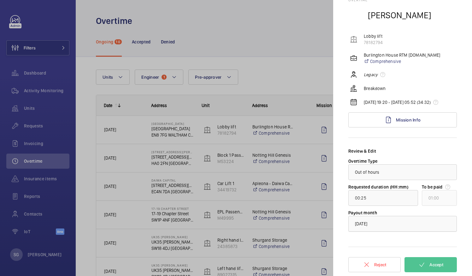
click at [383, 223] on div "× [DATE]" at bounding box center [369, 224] width 28 height 6
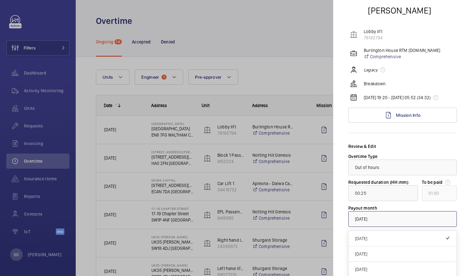
click at [396, 227] on div at bounding box center [402, 219] width 108 height 15
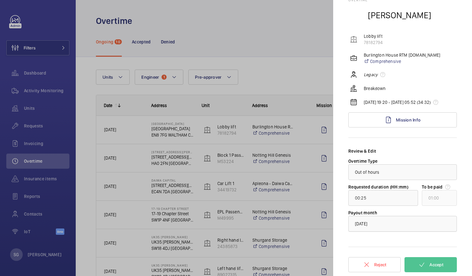
click at [396, 228] on div at bounding box center [402, 224] width 108 height 15
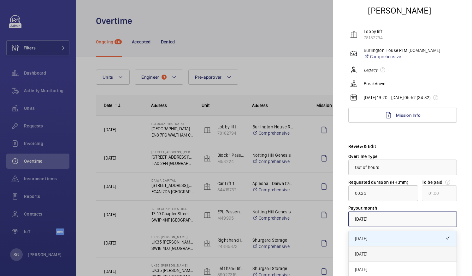
click at [388, 256] on span "[DATE]" at bounding box center [402, 254] width 95 height 6
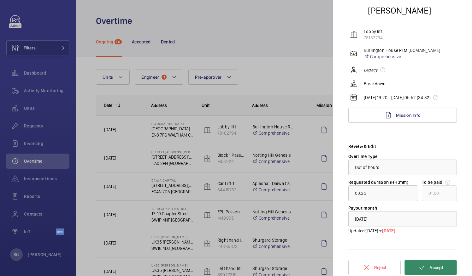
click at [429, 270] on span "Accept" at bounding box center [436, 267] width 14 height 5
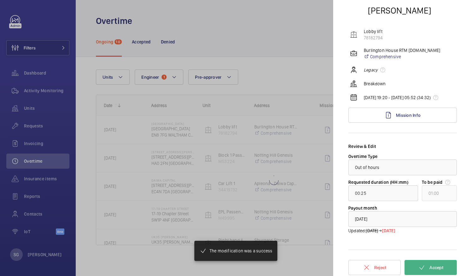
type input "00:01"
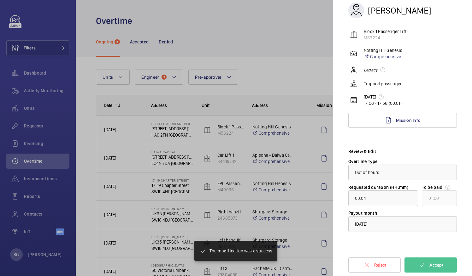
click at [302, 75] on div at bounding box center [236, 138] width 472 height 276
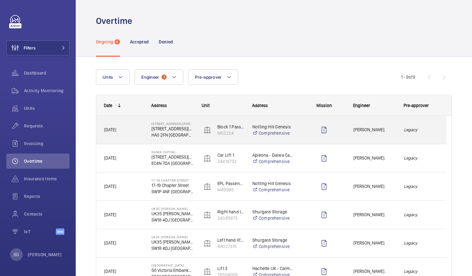
click at [394, 129] on span "[PERSON_NAME]." at bounding box center [374, 129] width 42 height 7
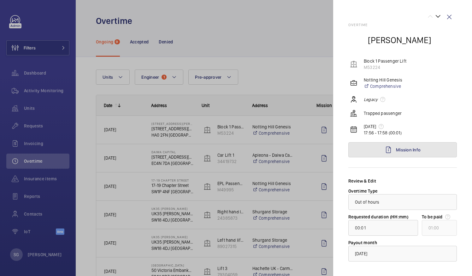
click at [431, 146] on link "Mission Info" at bounding box center [402, 150] width 108 height 15
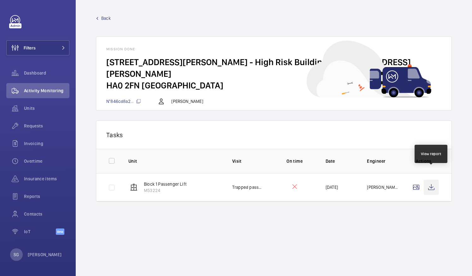
click at [432, 180] on wm-front-icon-button at bounding box center [430, 187] width 15 height 15
click at [106, 15] on span "Back" at bounding box center [105, 18] width 9 height 6
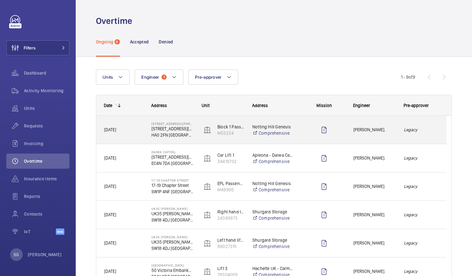
click at [433, 132] on em "Legacy" at bounding box center [421, 129] width 35 height 7
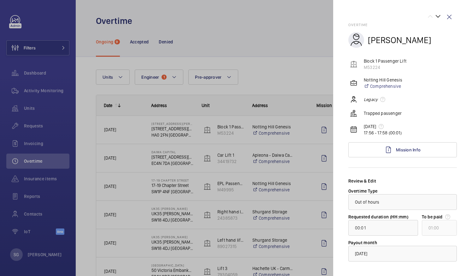
scroll to position [30, 0]
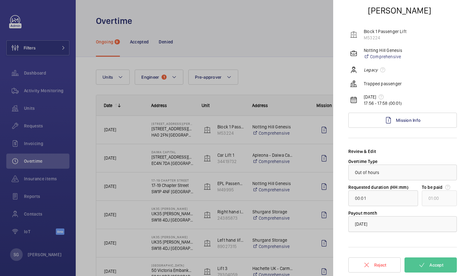
click at [404, 219] on div at bounding box center [402, 224] width 108 height 15
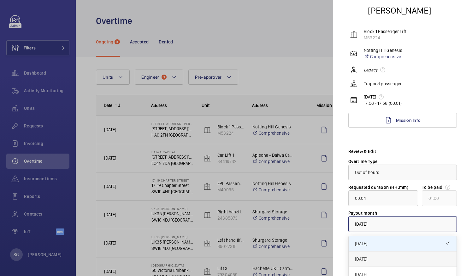
click at [380, 260] on span "[DATE]" at bounding box center [402, 259] width 95 height 6
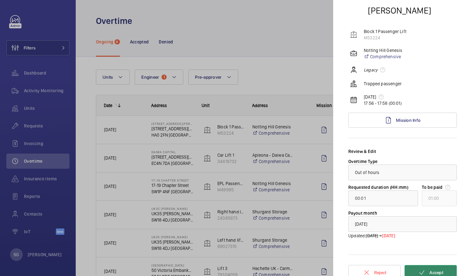
click at [434, 270] on span "Accept" at bounding box center [436, 272] width 14 height 5
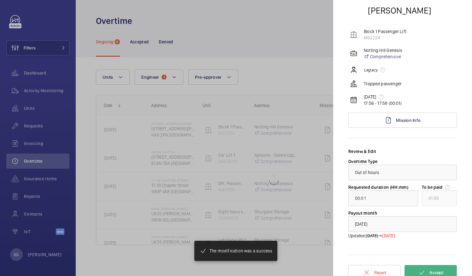
type input "01:05"
type input "02:00"
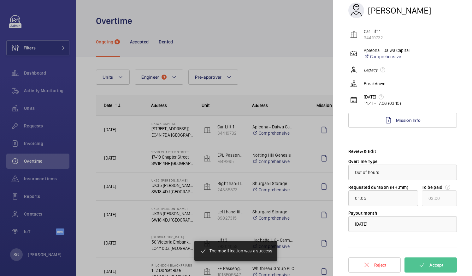
click at [276, 66] on div at bounding box center [236, 138] width 472 height 276
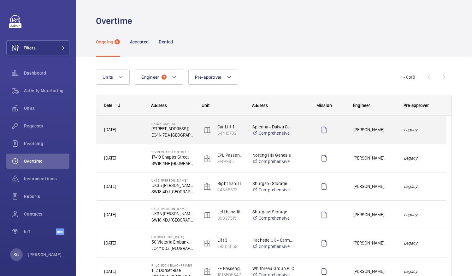
click at [421, 130] on em "Legacy" at bounding box center [421, 129] width 35 height 7
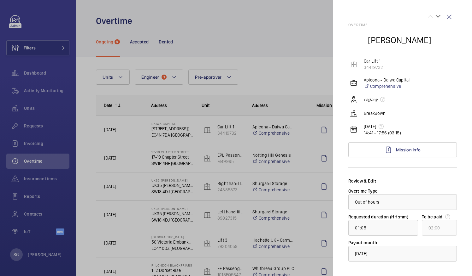
scroll to position [30, 0]
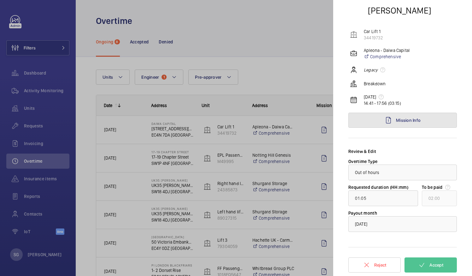
click at [416, 125] on link "Mission Info" at bounding box center [402, 120] width 108 height 15
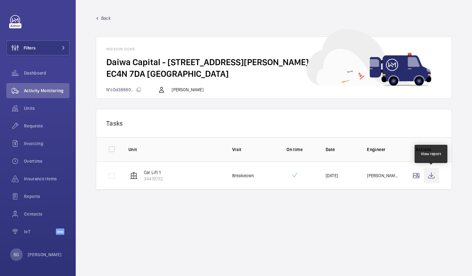
click at [429, 172] on wm-front-icon-button at bounding box center [430, 175] width 15 height 15
click at [102, 20] on span "Back" at bounding box center [105, 18] width 9 height 6
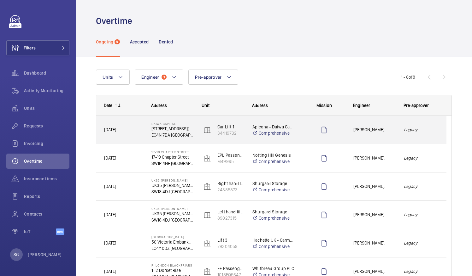
click at [428, 129] on em "Legacy" at bounding box center [421, 129] width 35 height 7
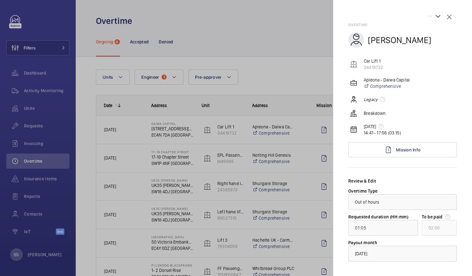
scroll to position [30, 0]
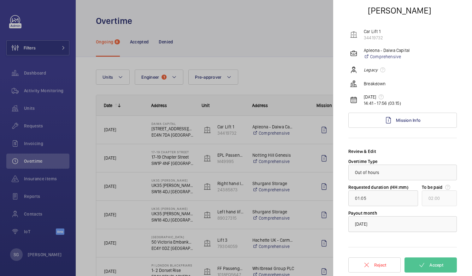
click at [423, 226] on div at bounding box center [402, 224] width 108 height 15
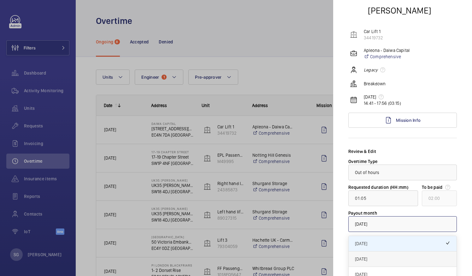
click at [396, 262] on span "[DATE]" at bounding box center [402, 259] width 95 height 6
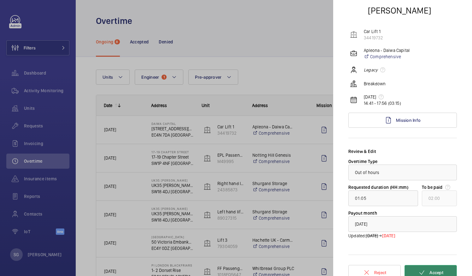
click at [440, 273] on button "Accept" at bounding box center [430, 272] width 52 height 15
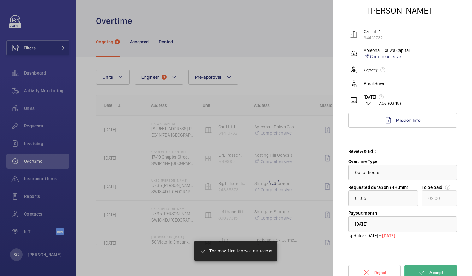
type input "00:42"
type input "01:00"
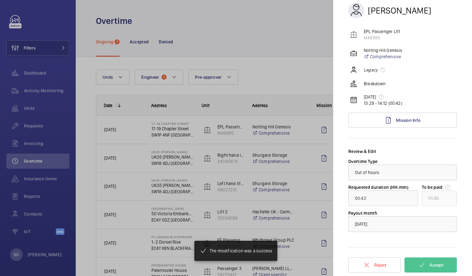
click at [285, 32] on div at bounding box center [236, 138] width 472 height 276
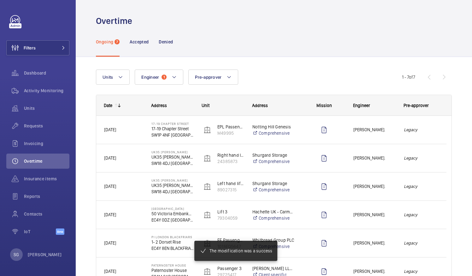
scroll to position [0, 0]
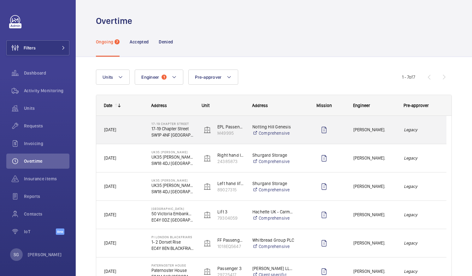
click at [426, 125] on div "Legacy" at bounding box center [421, 130] width 50 height 20
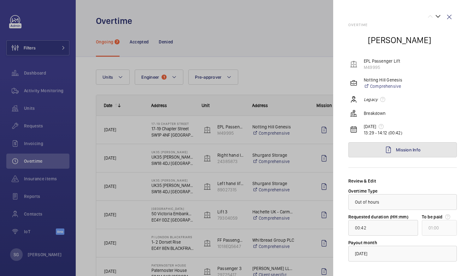
click at [434, 152] on link "Mission Info" at bounding box center [402, 150] width 108 height 15
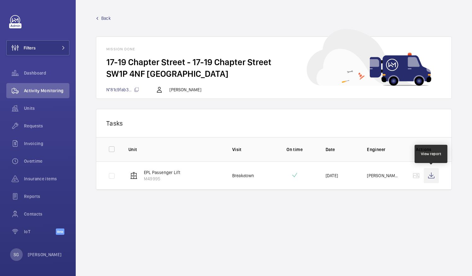
click at [433, 180] on wm-front-icon-button at bounding box center [430, 175] width 15 height 15
click at [110, 16] on span "Back" at bounding box center [105, 18] width 9 height 6
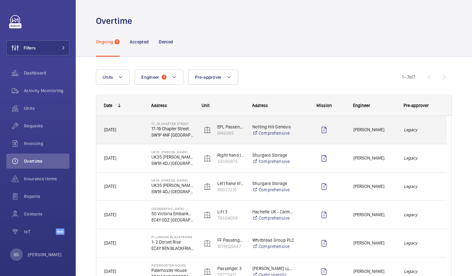
click at [433, 134] on div "Legacy" at bounding box center [421, 130] width 50 height 20
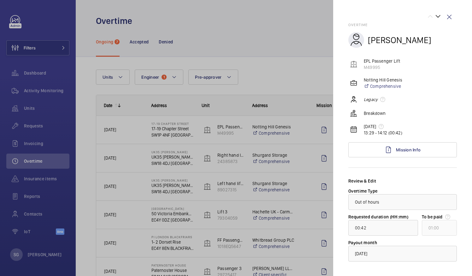
scroll to position [30, 0]
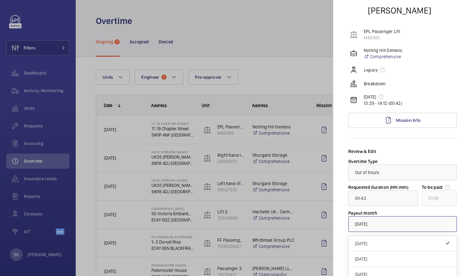
click at [383, 226] on div "× [DATE]" at bounding box center [369, 224] width 28 height 6
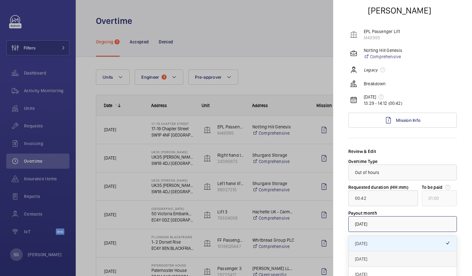
click at [386, 260] on span "[DATE]" at bounding box center [402, 259] width 95 height 6
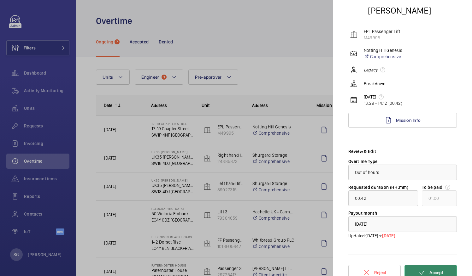
click at [429, 268] on button "Accept" at bounding box center [430, 272] width 52 height 15
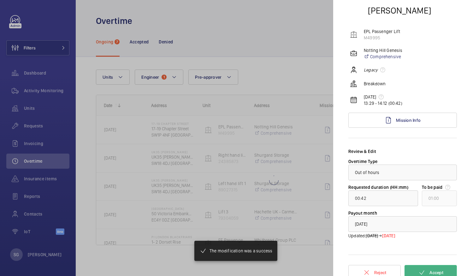
type input "00:07"
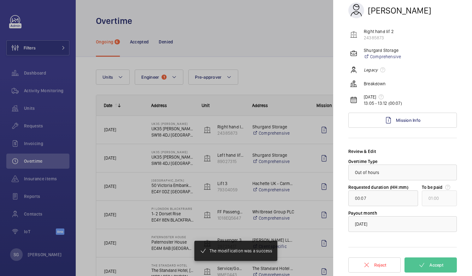
click at [282, 35] on div at bounding box center [236, 138] width 472 height 276
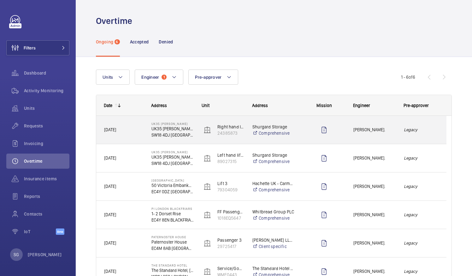
click at [432, 129] on em "Legacy" at bounding box center [421, 129] width 35 height 7
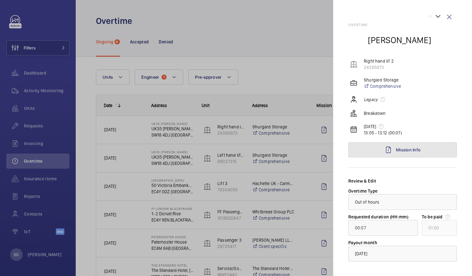
click at [378, 156] on link "Mission Info" at bounding box center [402, 150] width 108 height 15
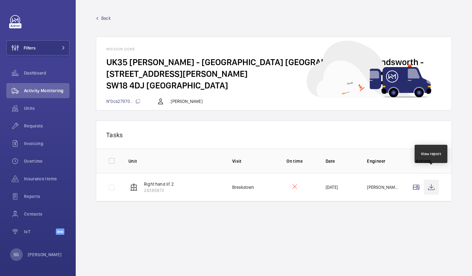
click at [434, 180] on wm-front-icon-button at bounding box center [430, 187] width 15 height 15
click at [108, 21] on span "Back" at bounding box center [105, 18] width 9 height 6
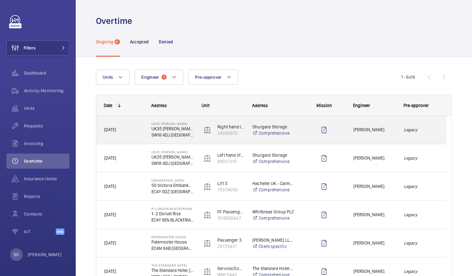
click at [388, 131] on span "[PERSON_NAME]." at bounding box center [374, 129] width 42 height 7
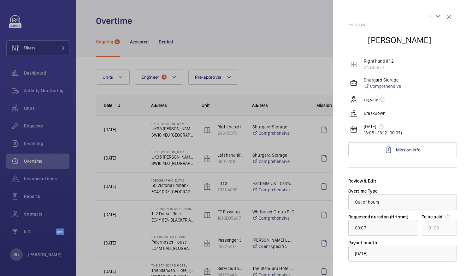
scroll to position [30, 0]
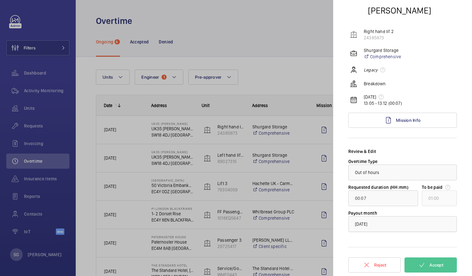
click at [416, 218] on div at bounding box center [402, 224] width 108 height 15
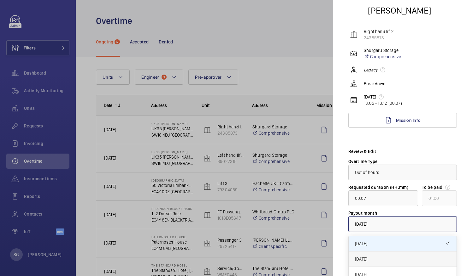
click at [401, 258] on span "[DATE]" at bounding box center [402, 259] width 95 height 6
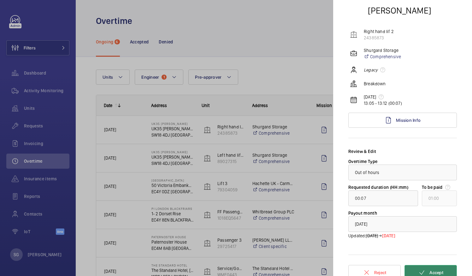
click at [431, 273] on span "Accept" at bounding box center [436, 272] width 14 height 5
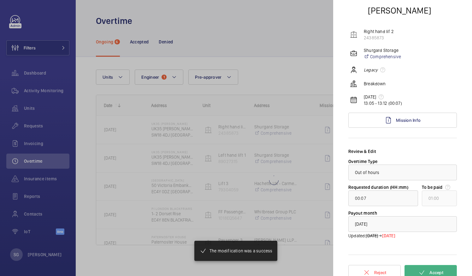
type input "00:33"
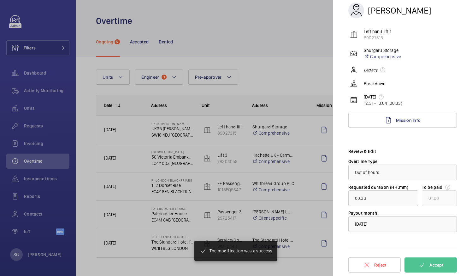
click at [272, 30] on div at bounding box center [236, 138] width 472 height 276
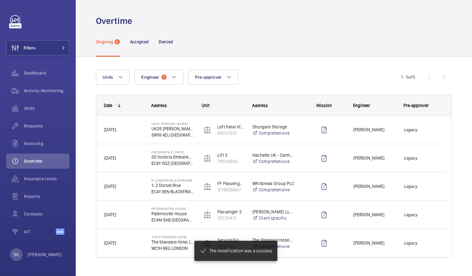
scroll to position [0, 0]
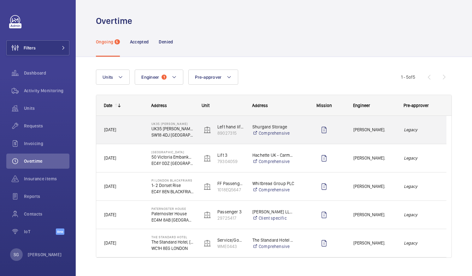
click at [422, 131] on em "Legacy" at bounding box center [421, 129] width 35 height 7
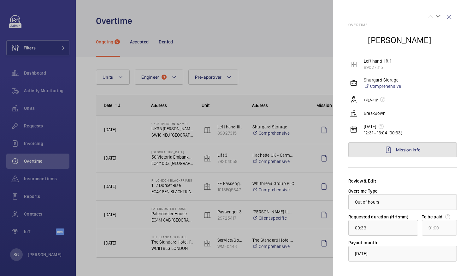
click at [426, 153] on link "Mission Info" at bounding box center [402, 150] width 108 height 15
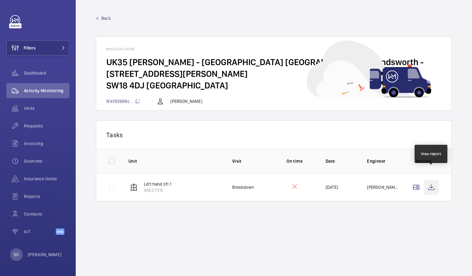
click at [434, 180] on wm-front-icon-button at bounding box center [430, 187] width 15 height 15
click at [96, 16] on link "Back" at bounding box center [274, 18] width 356 height 6
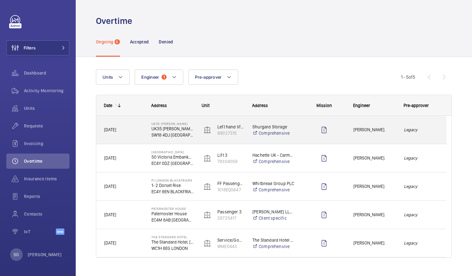
click at [441, 127] on div "Legacy" at bounding box center [421, 130] width 50 height 20
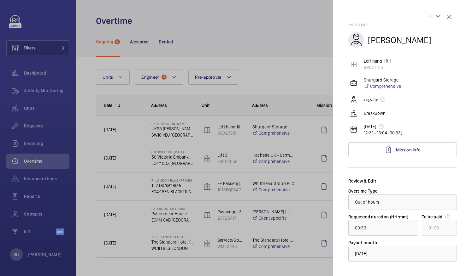
scroll to position [30, 0]
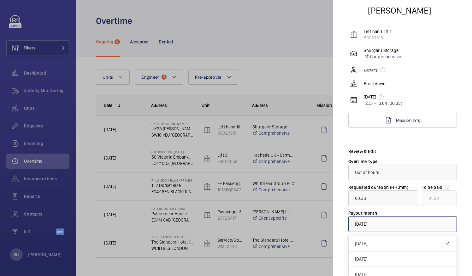
click at [405, 220] on div at bounding box center [402, 224] width 108 height 15
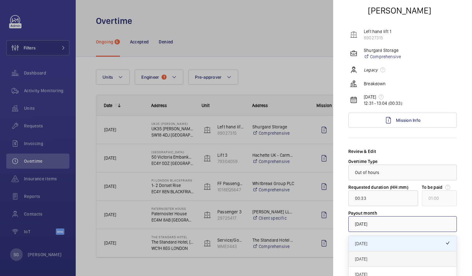
click at [396, 260] on span "[DATE]" at bounding box center [402, 259] width 95 height 6
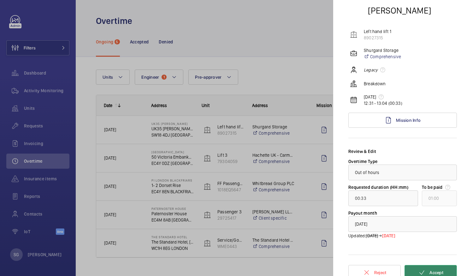
click at [420, 270] on mat-icon at bounding box center [422, 273] width 8 height 8
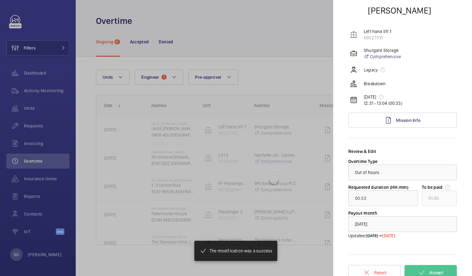
type input "01:00"
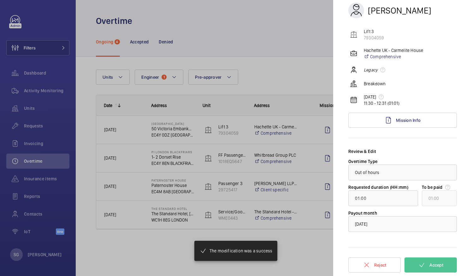
click at [276, 38] on div at bounding box center [236, 138] width 472 height 276
